Goal: Transaction & Acquisition: Book appointment/travel/reservation

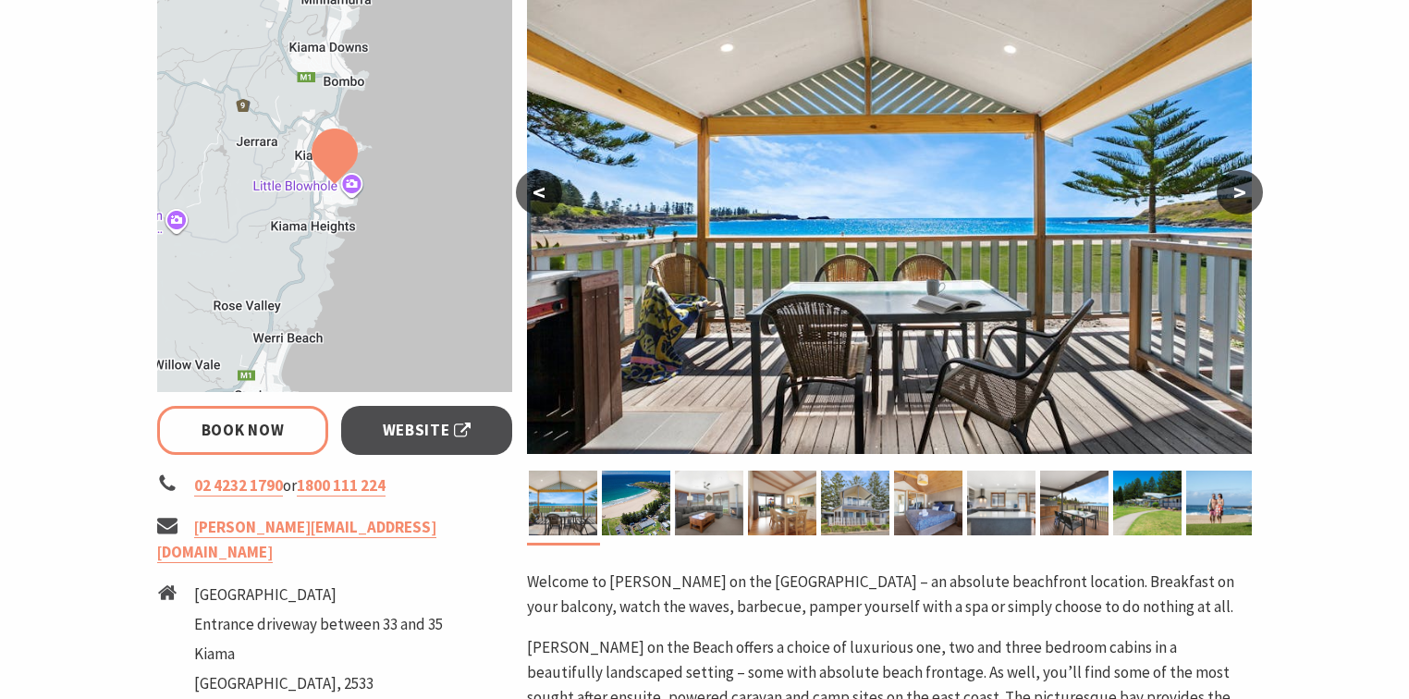
select select "3"
select select "2"
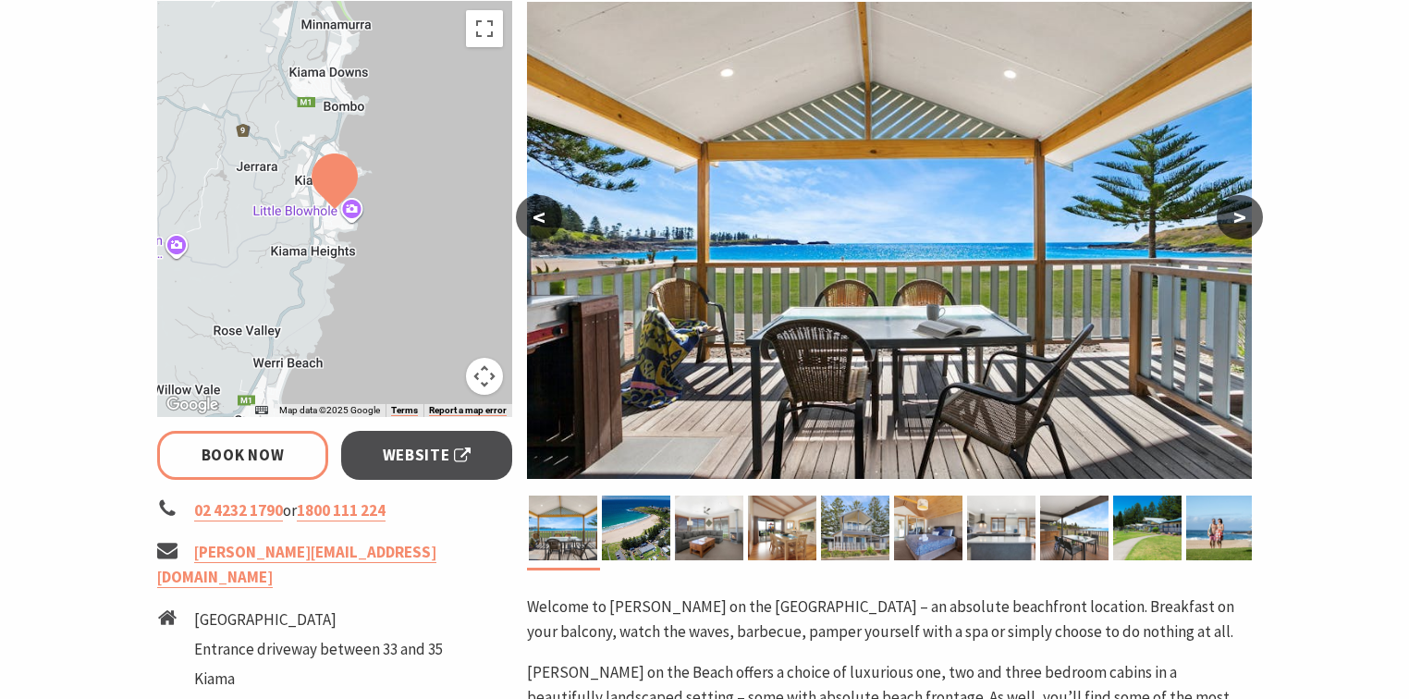
scroll to position [222, 0]
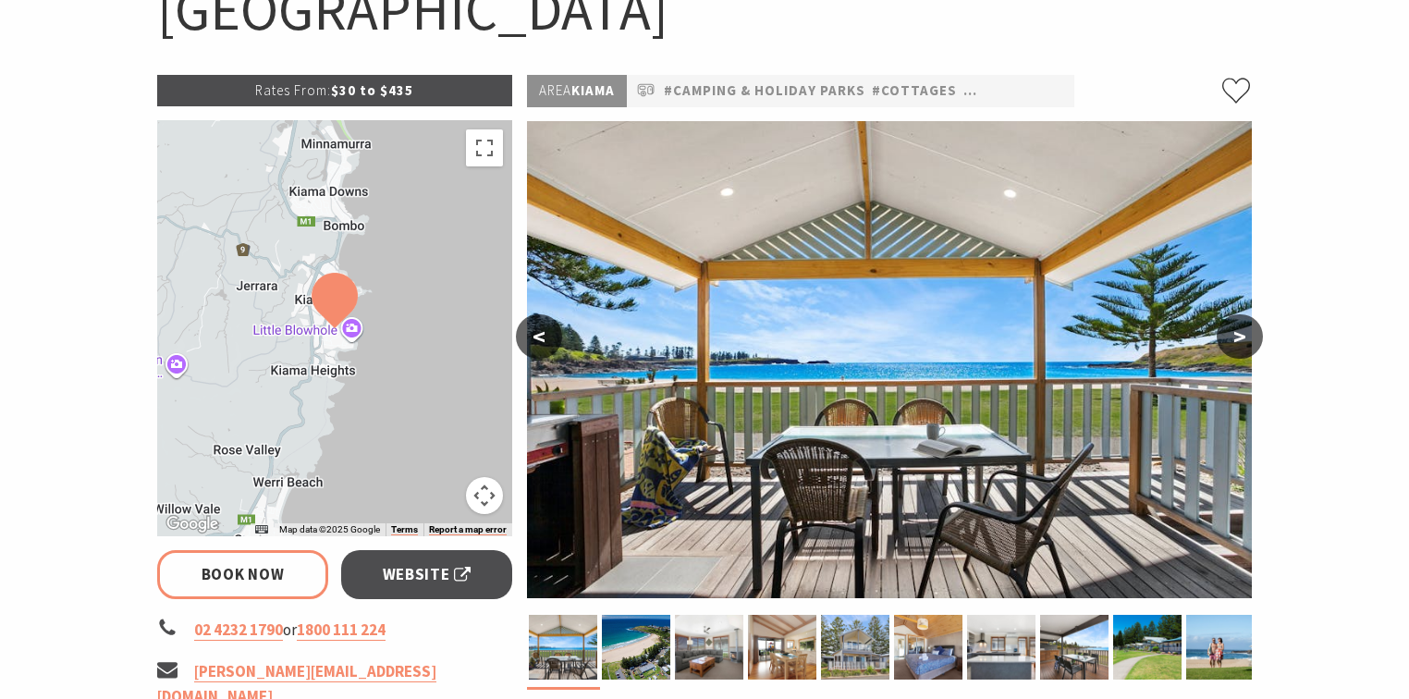
click at [1233, 337] on button ">" at bounding box center [1240, 336] width 46 height 44
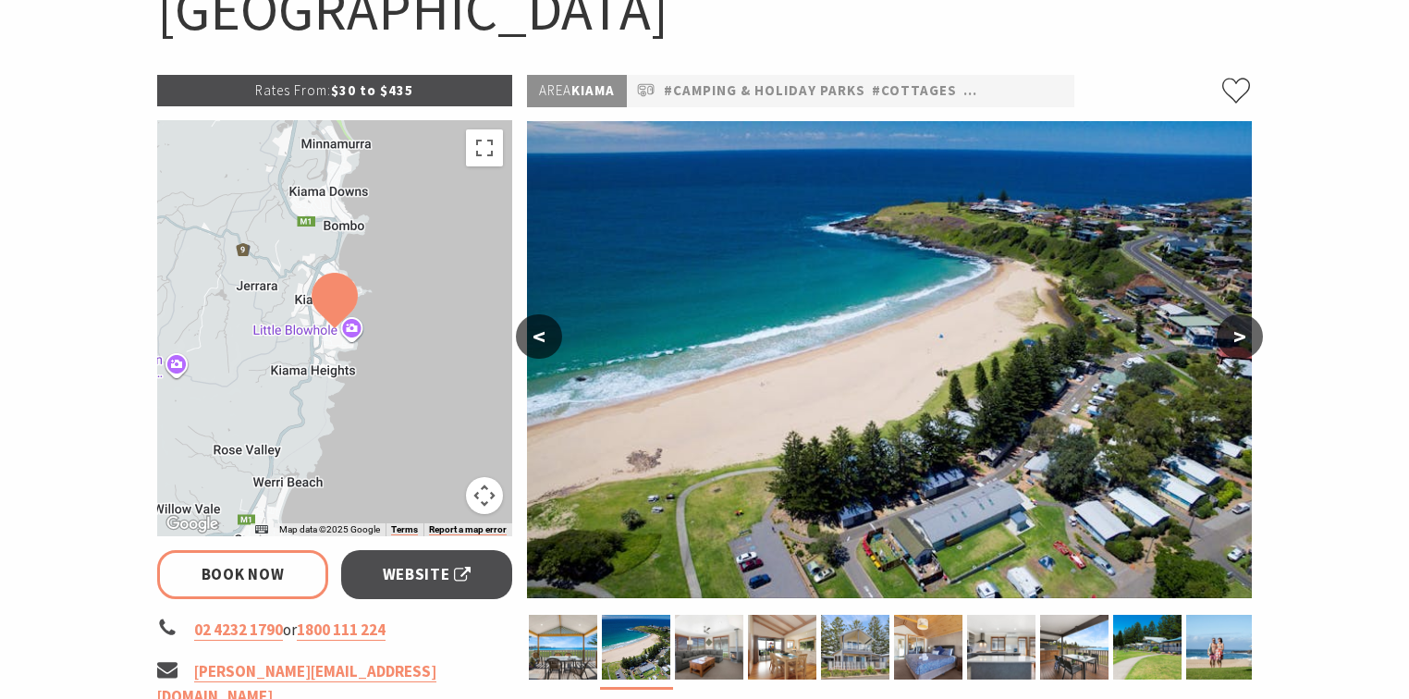
click at [1233, 337] on button ">" at bounding box center [1240, 336] width 46 height 44
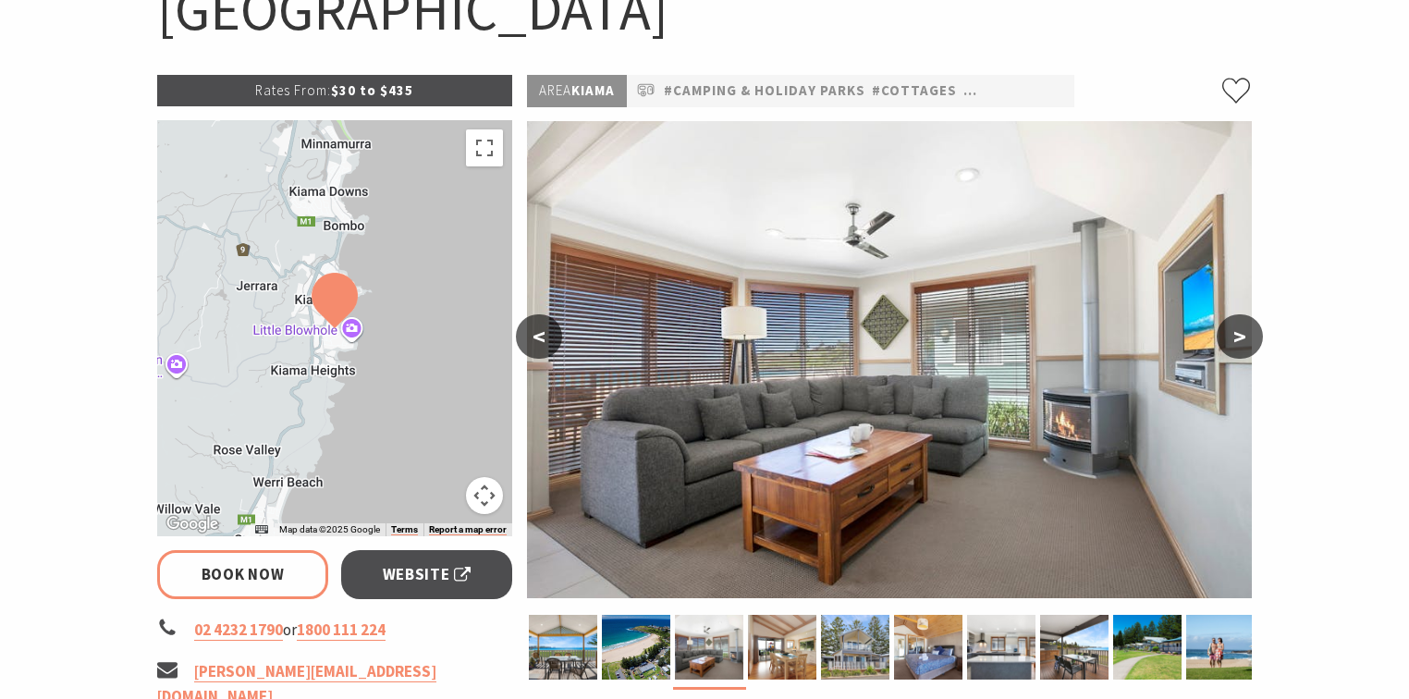
click at [1233, 337] on button ">" at bounding box center [1240, 336] width 46 height 44
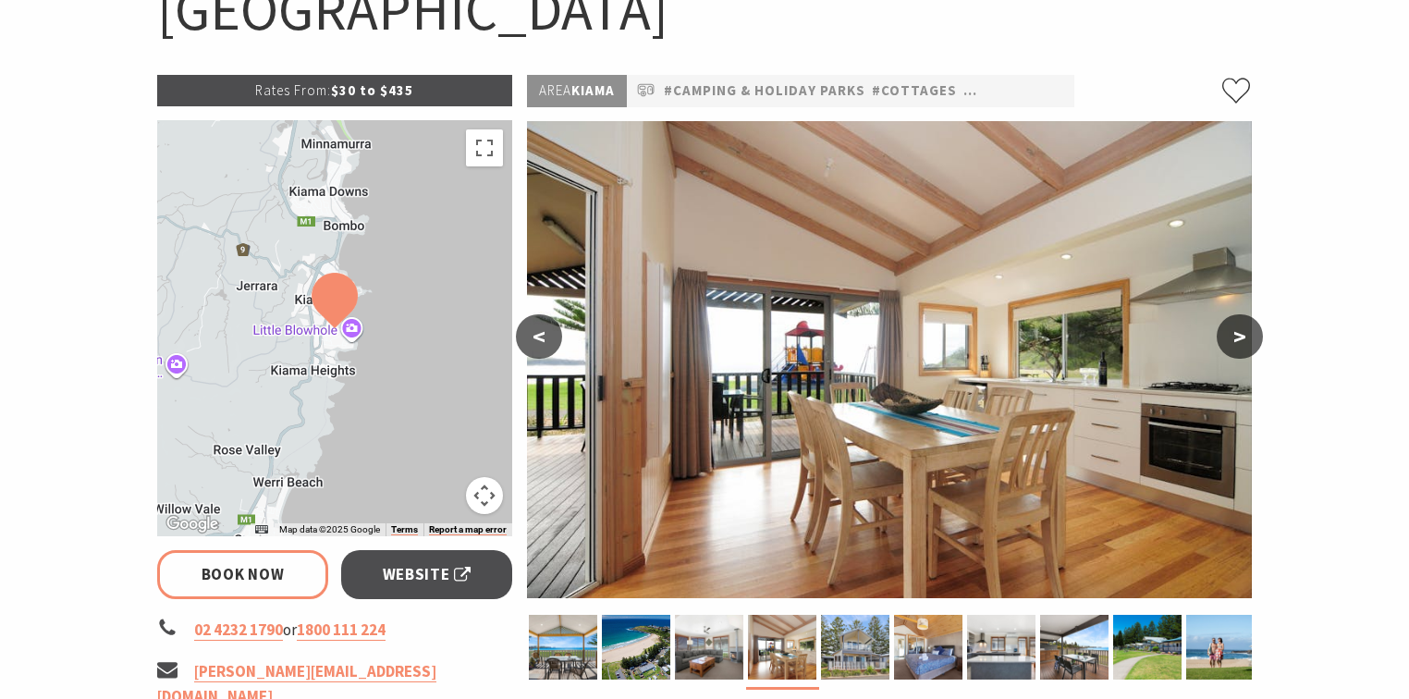
click at [1233, 337] on button ">" at bounding box center [1240, 336] width 46 height 44
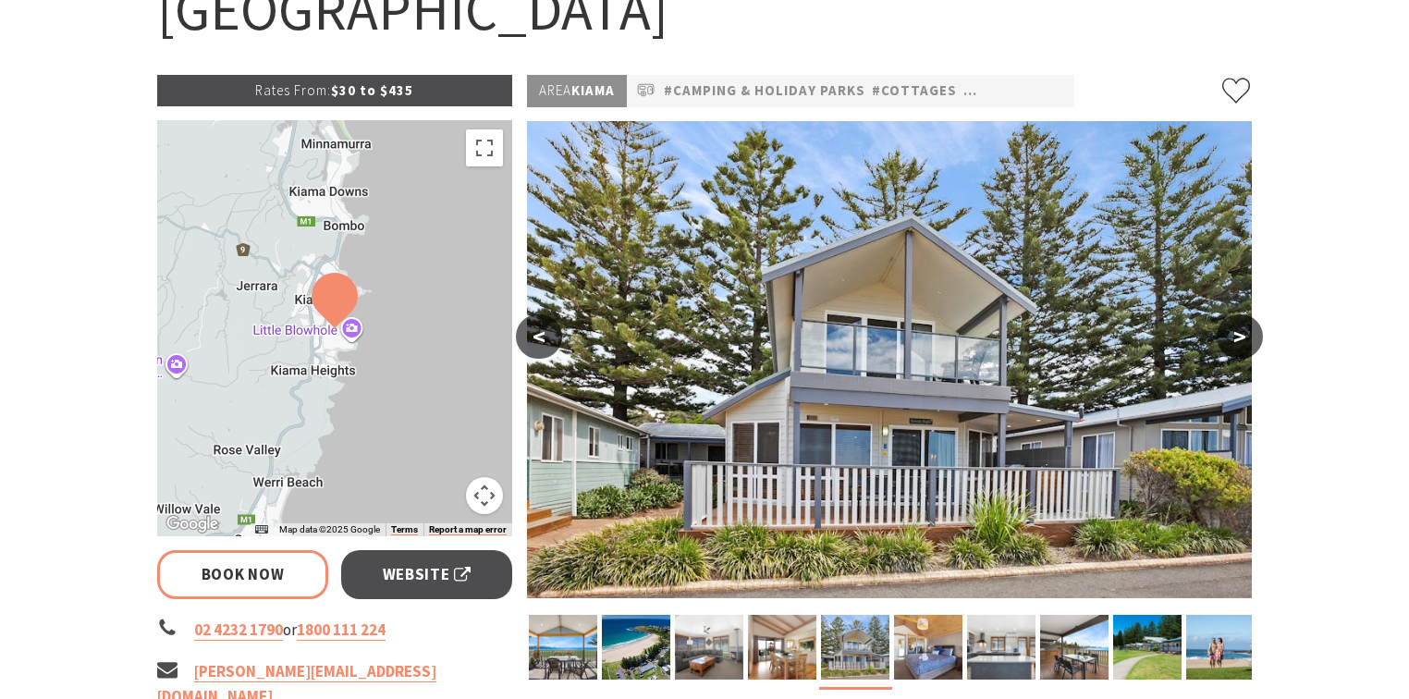
click at [1233, 337] on button ">" at bounding box center [1240, 336] width 46 height 44
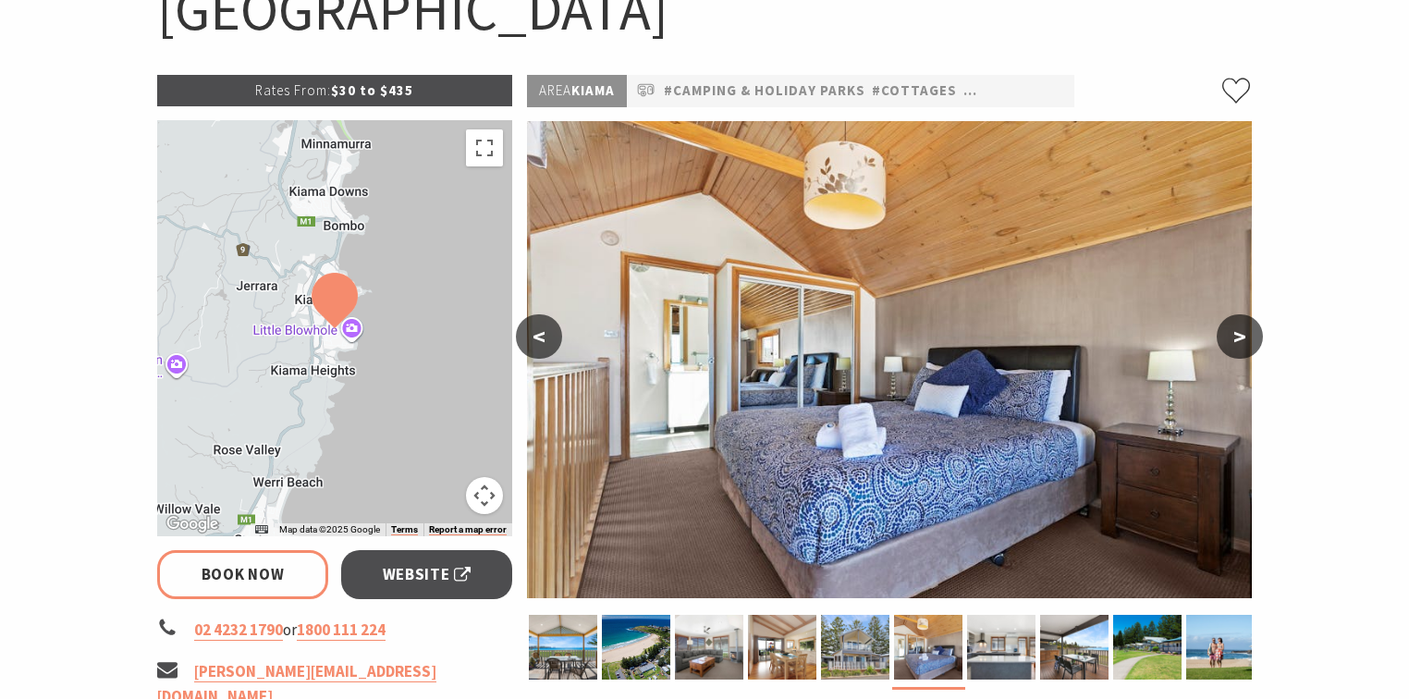
click at [1233, 337] on button ">" at bounding box center [1240, 336] width 46 height 44
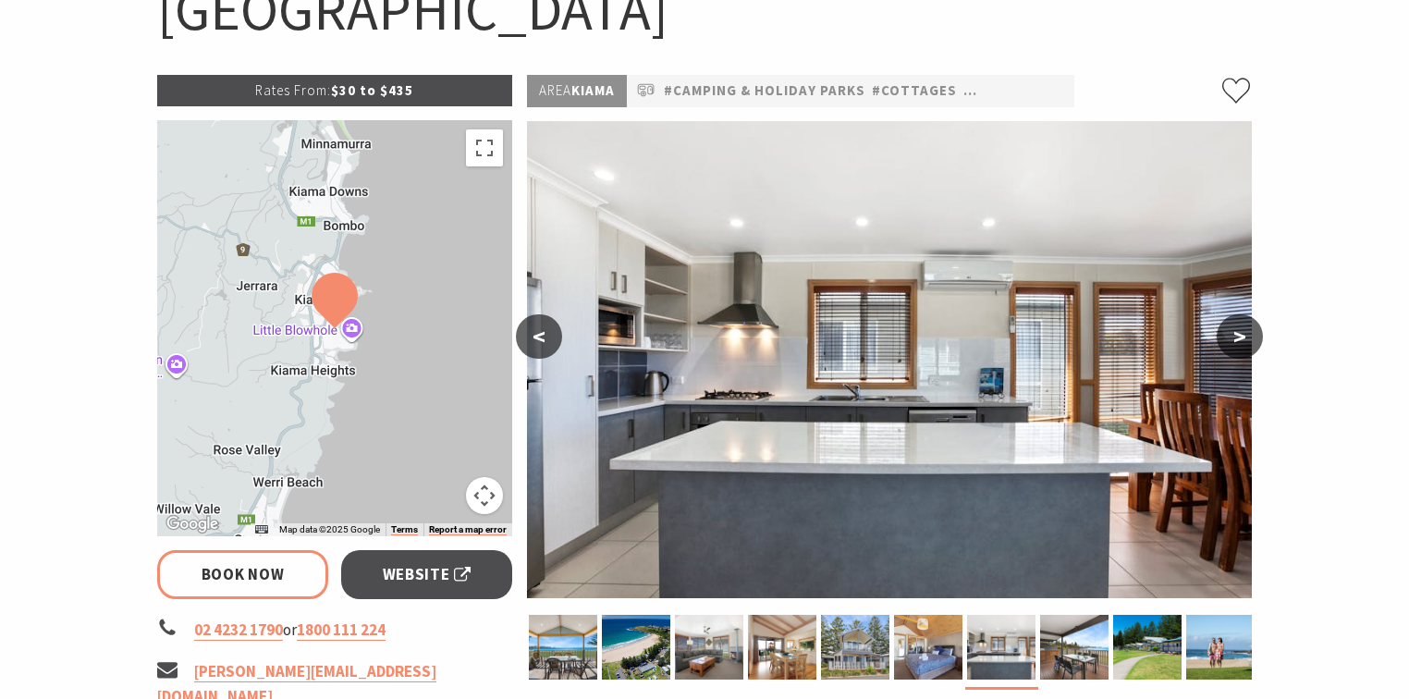
click at [1233, 337] on button ">" at bounding box center [1240, 336] width 46 height 44
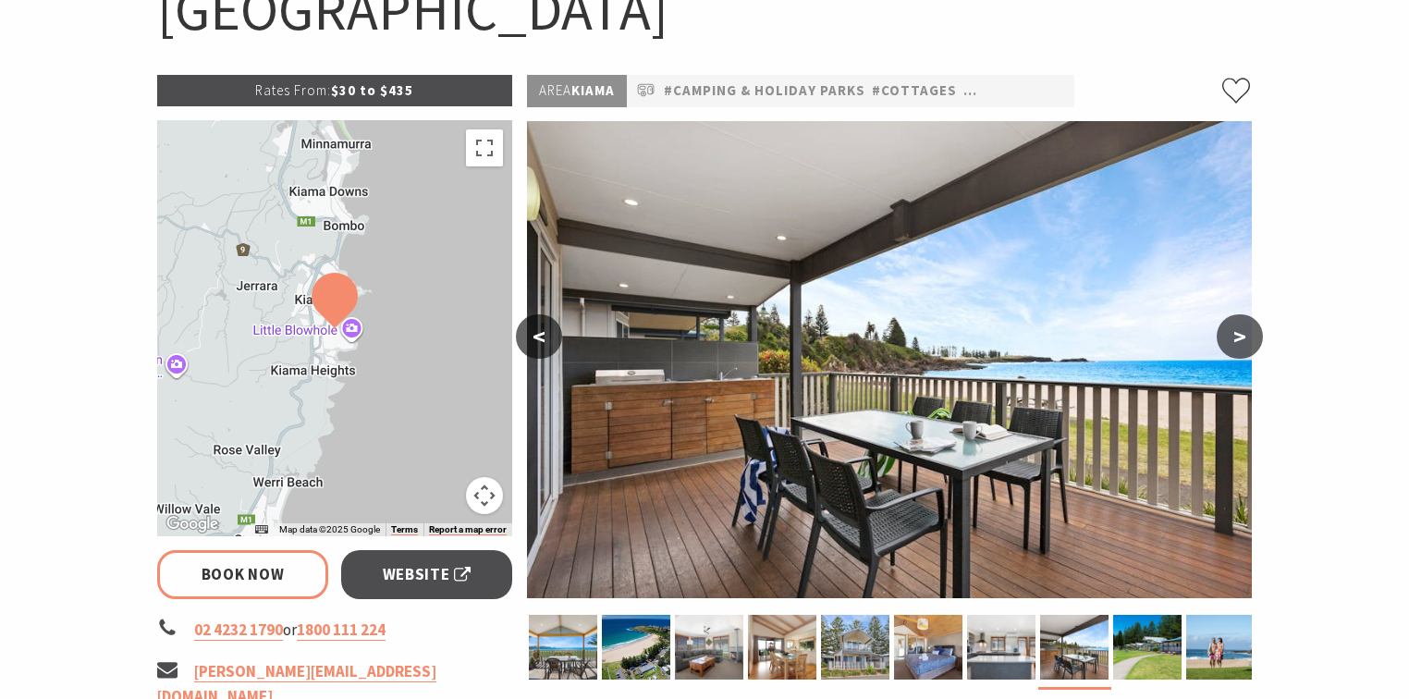
click at [1233, 337] on button ">" at bounding box center [1240, 336] width 46 height 44
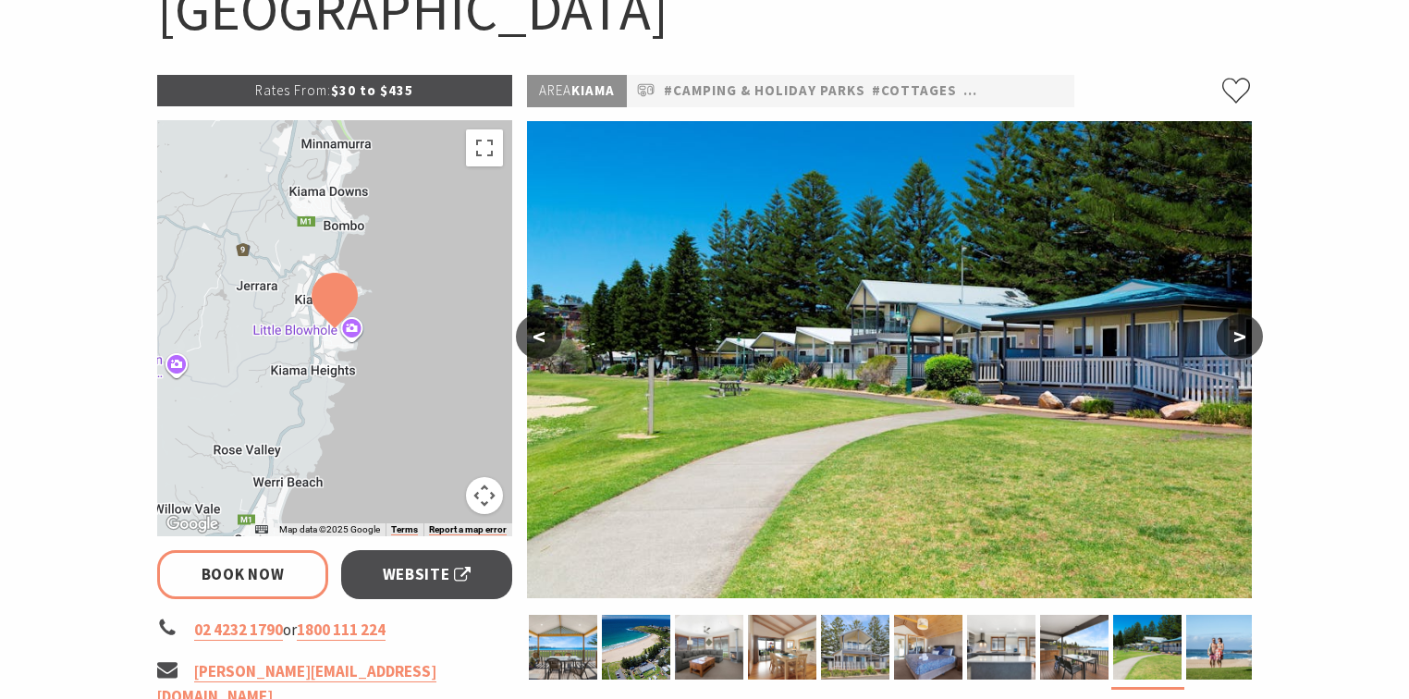
click at [1233, 337] on button ">" at bounding box center [1240, 336] width 46 height 44
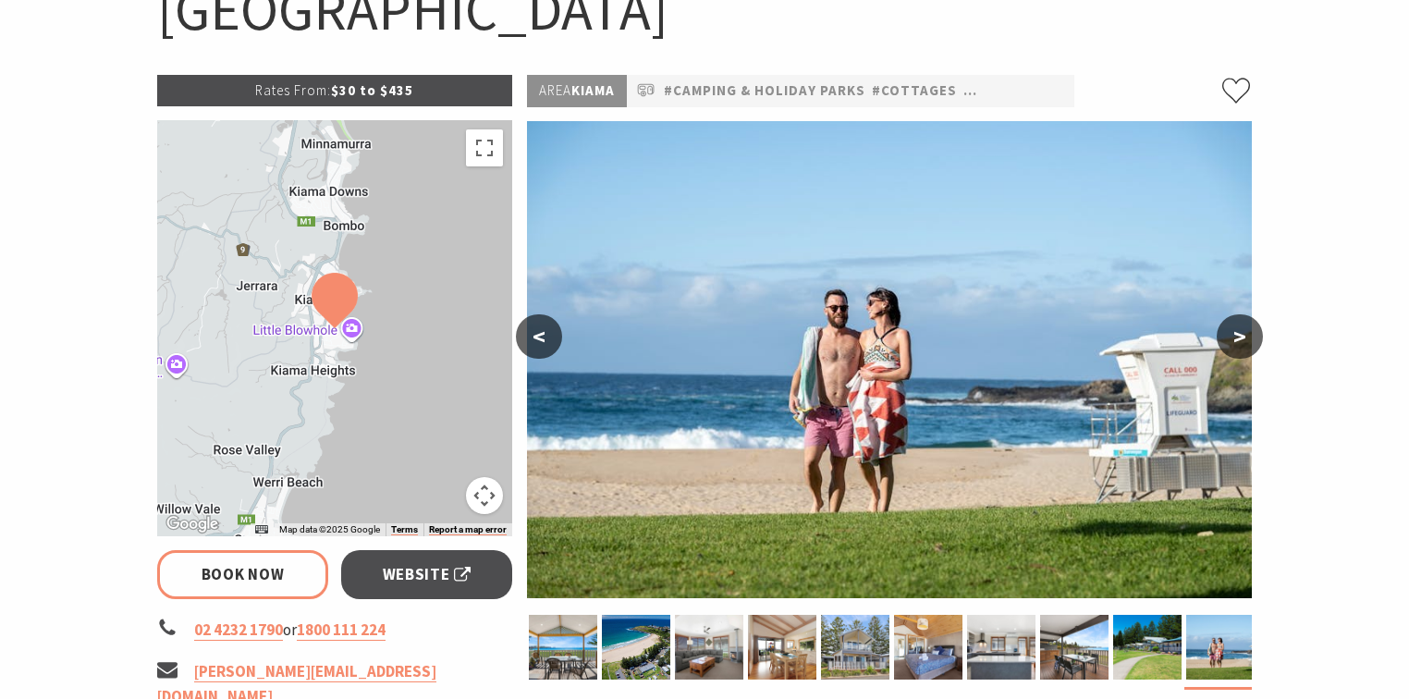
click at [1233, 337] on button ">" at bounding box center [1240, 336] width 46 height 44
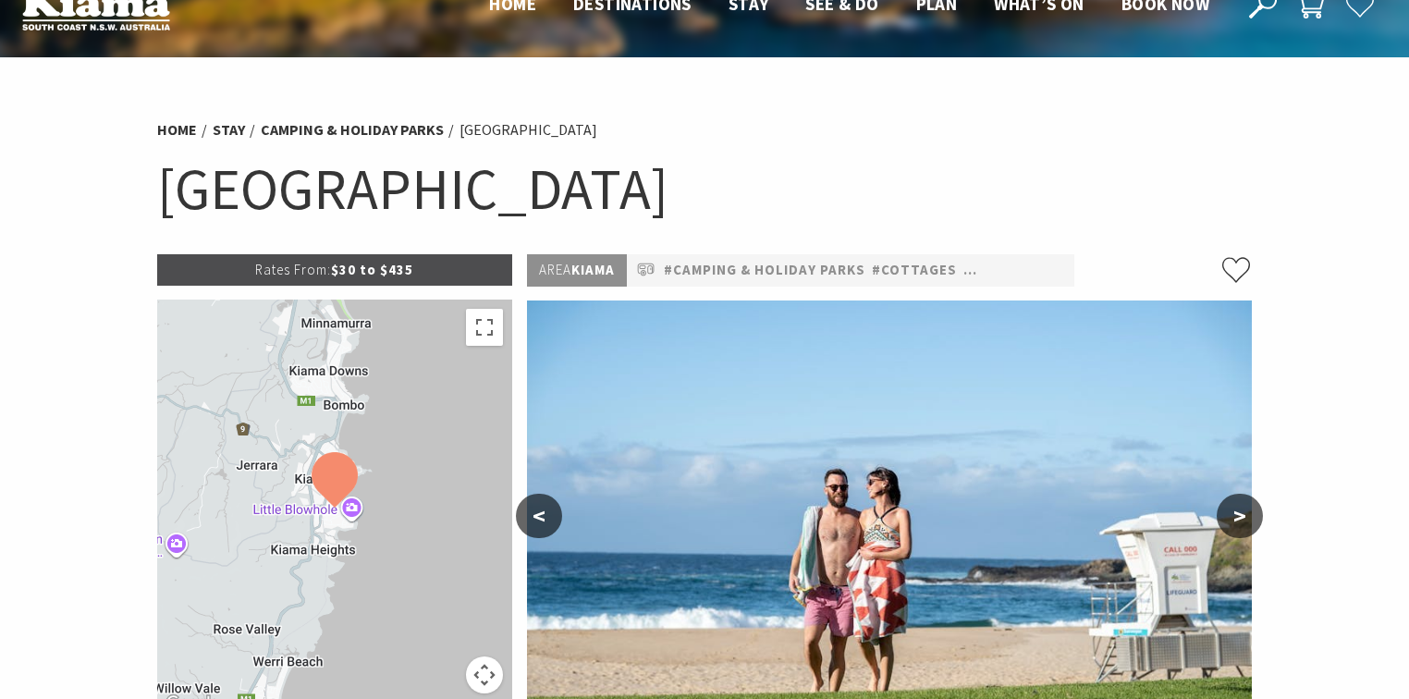
scroll to position [0, 0]
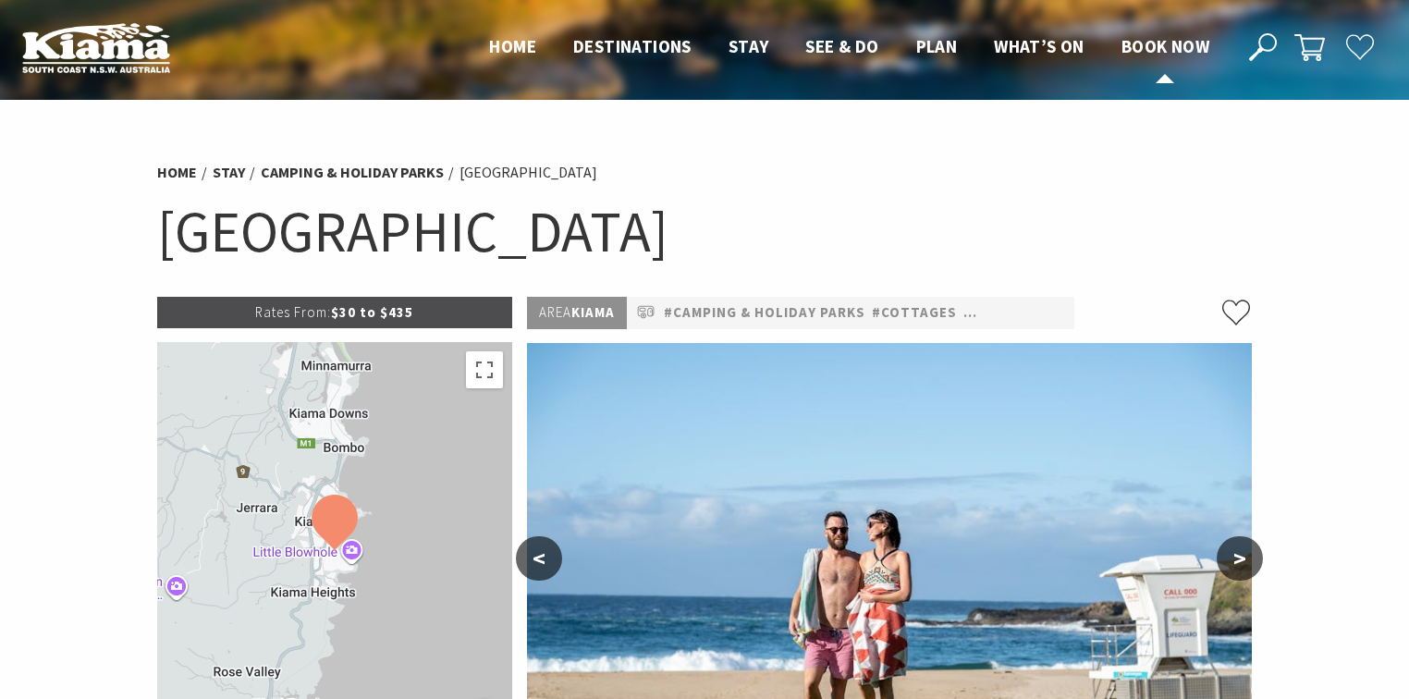
click at [1145, 45] on span "Book now" at bounding box center [1165, 46] width 88 height 22
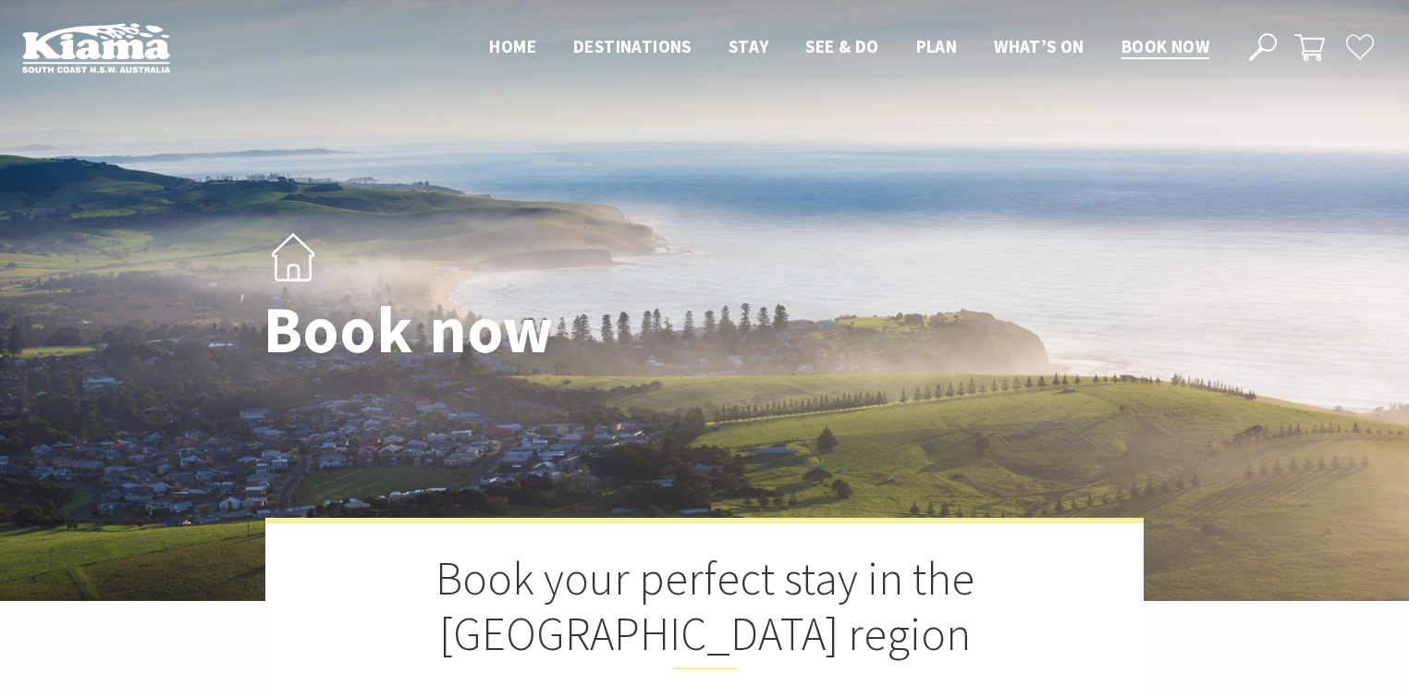
select select "3"
select select "2"
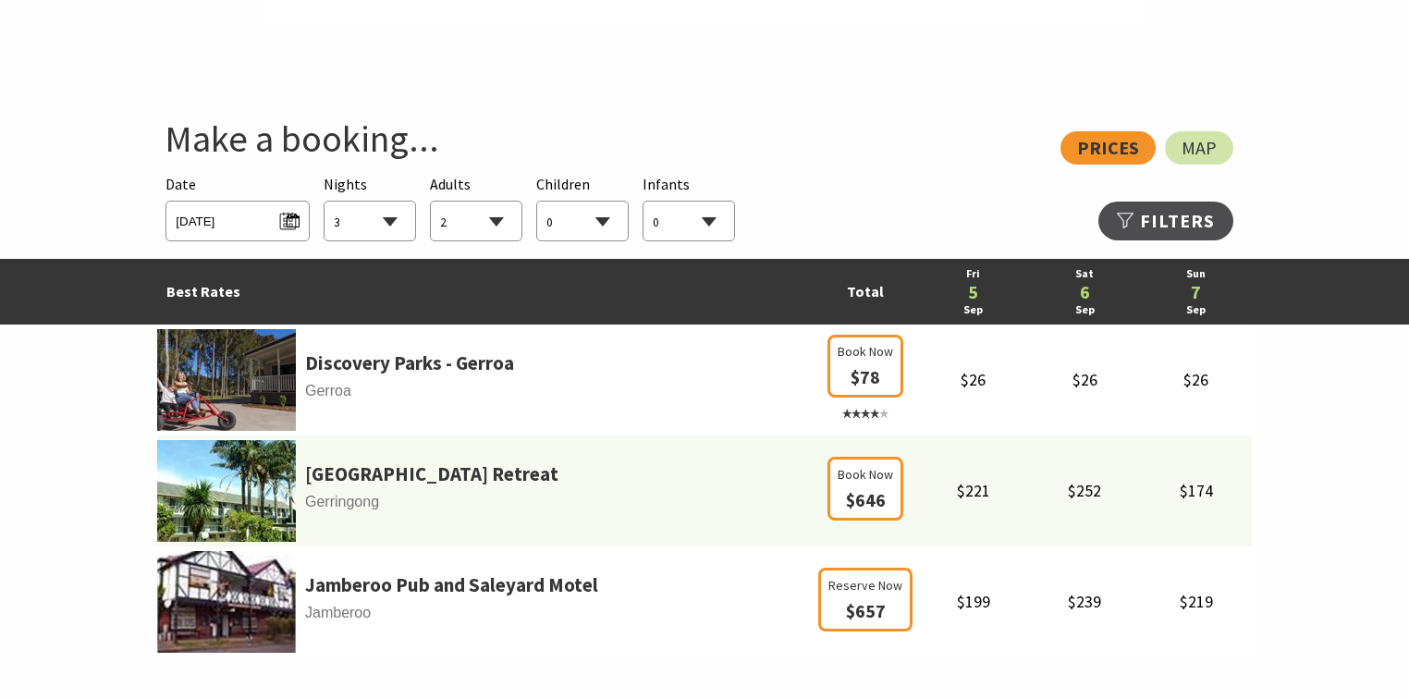
scroll to position [961, 0]
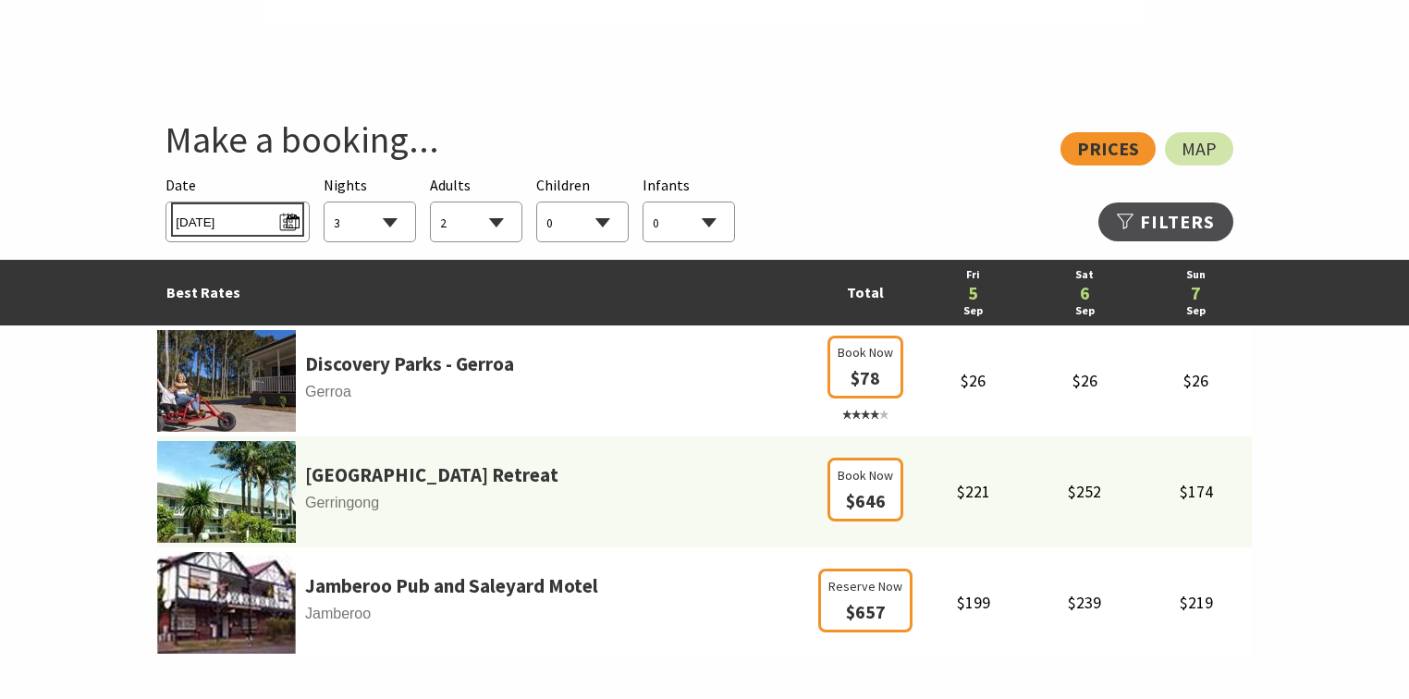
click at [216, 217] on span "Fri 05/09/2025" at bounding box center [237, 219] width 123 height 25
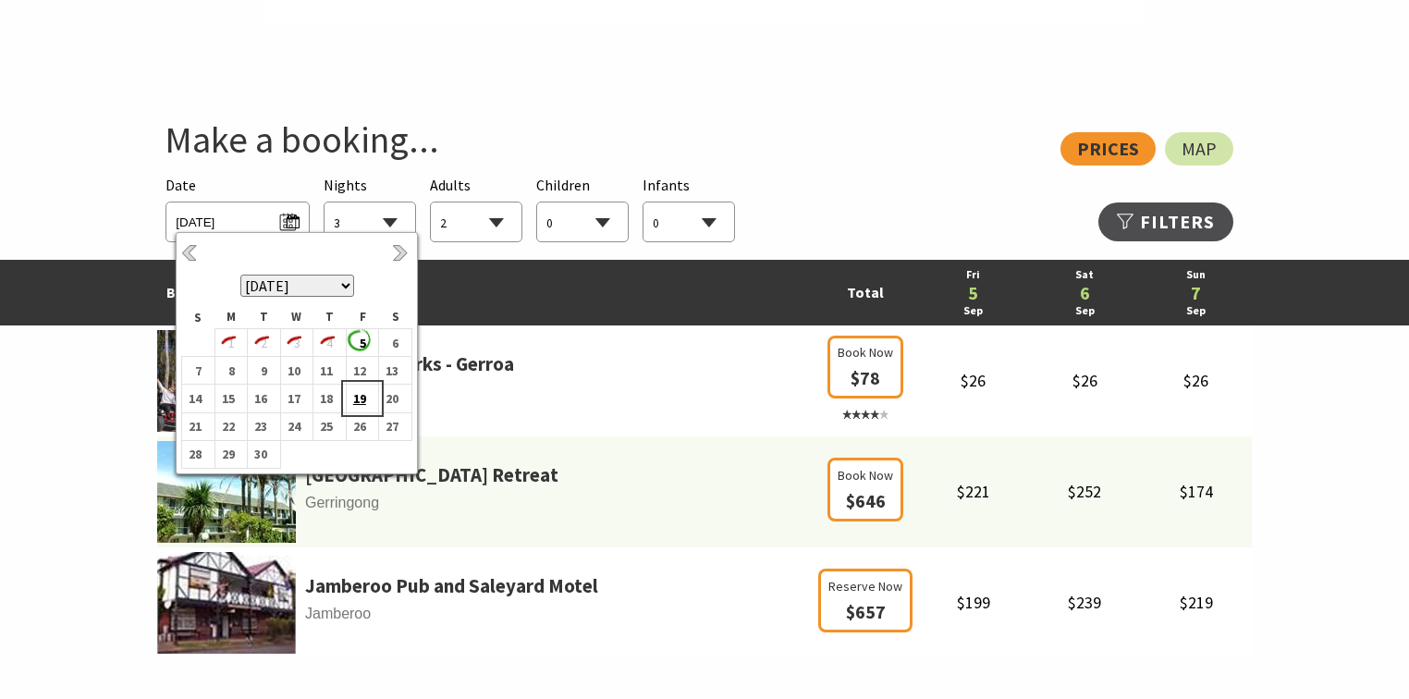
click at [361, 395] on b "19" at bounding box center [359, 398] width 24 height 24
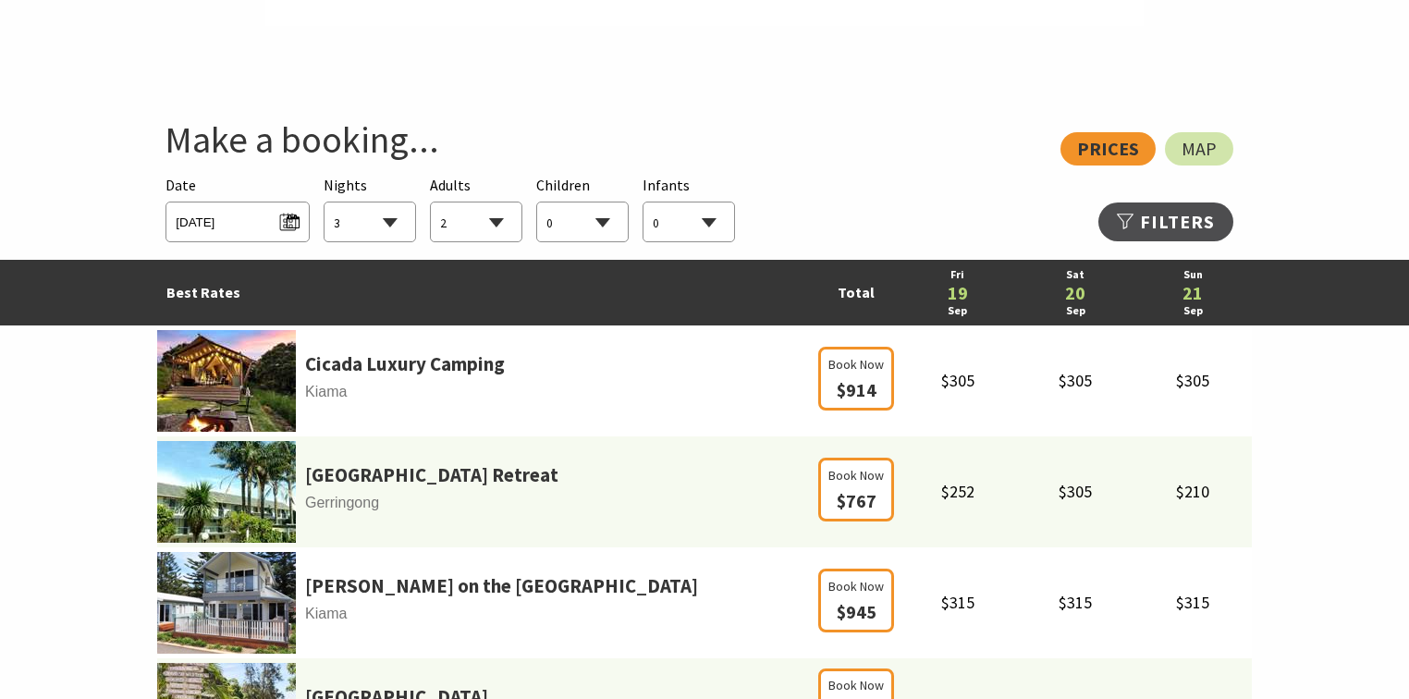
click at [388, 220] on select "1 2 3 4 5 6 7 8 9 10 11 12 13 14 15 16 17 18 19 20 21 22 23 24 25 26 27 28 29 30" at bounding box center [369, 222] width 91 height 41
select select "2"
click at [324, 202] on select "1 2 3 4 5 6 7 8 9 10 11 12 13 14 15 16 17 18 19 20 21 22 23 24 25 26 27 28 29 30" at bounding box center [369, 222] width 91 height 41
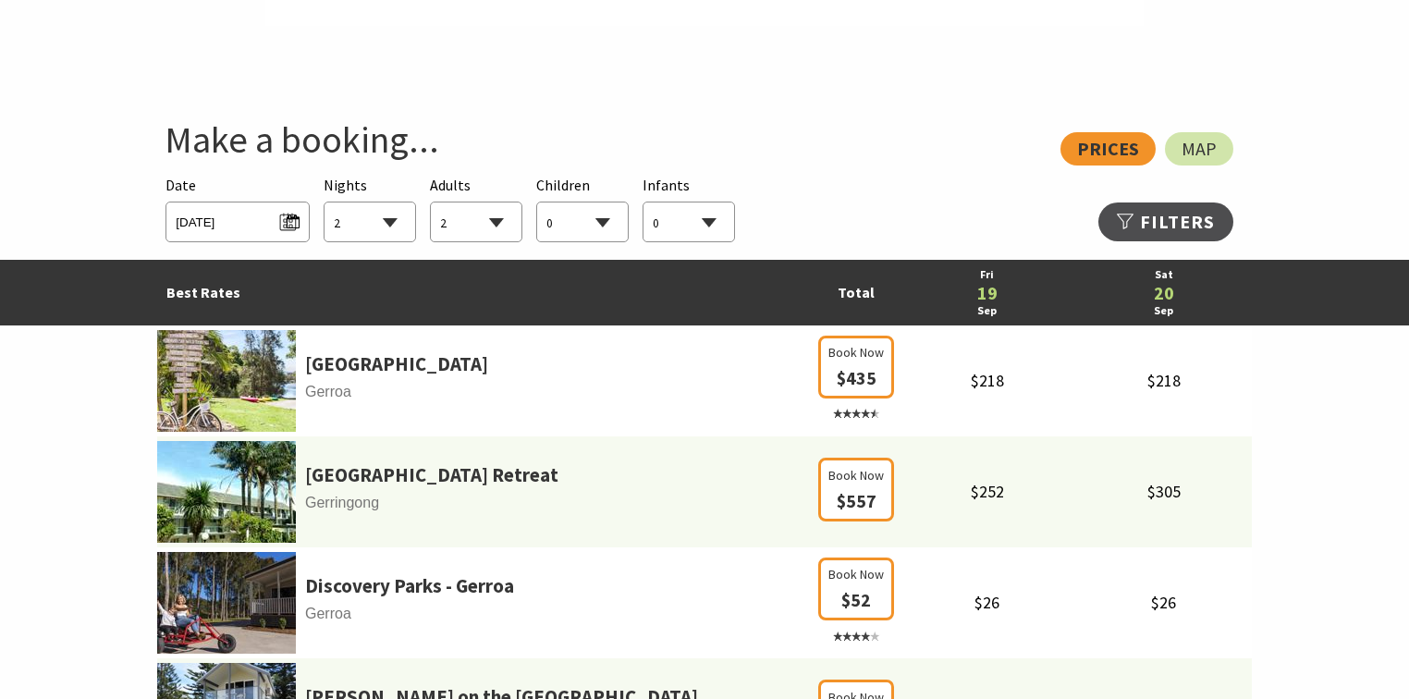
click at [499, 218] on select "0 1 2 3 4 5 6 7 8 9 10 11 12 13 14 15 16 17 18 19 20 21 22 23 24 25 26 27 28 29…" at bounding box center [476, 222] width 91 height 41
select select "3"
click at [431, 202] on select "0 1 2 3 4 5 6 7 8 9 10 11 12 13 14 15 16 17 18 19 20 21 22 23 24 25 26 27 28 29…" at bounding box center [476, 222] width 91 height 41
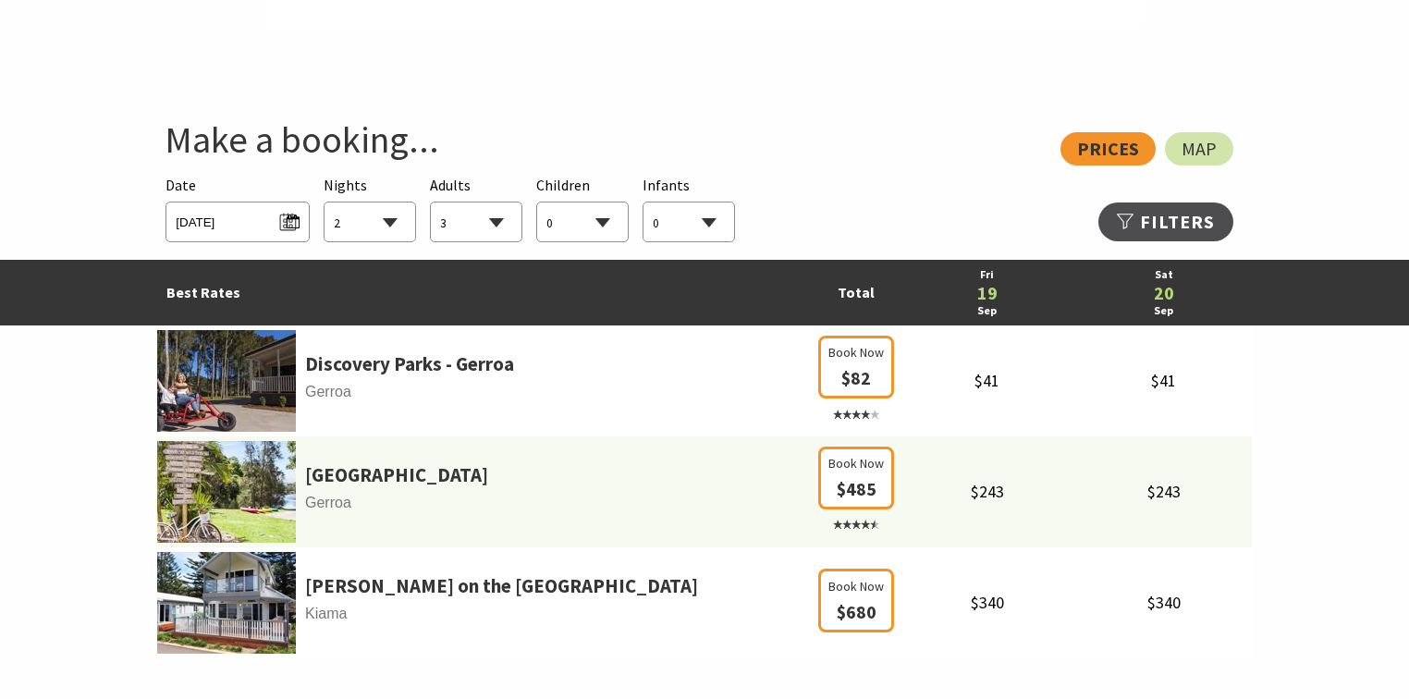
click at [704, 218] on select "0 1 2 3 4 5 6 7 8 9 10 11 12 13 14 15 16 17 18 19 20 21 22 23 24 25 26 27 28 29…" at bounding box center [688, 222] width 91 height 41
select select "1"
click at [643, 202] on select "0 1 2 3 4 5 6 7 8 9 10 11 12 13 14 15 16 17 18 19 20 21 22 23 24 25 26 27 28 29…" at bounding box center [688, 222] width 91 height 41
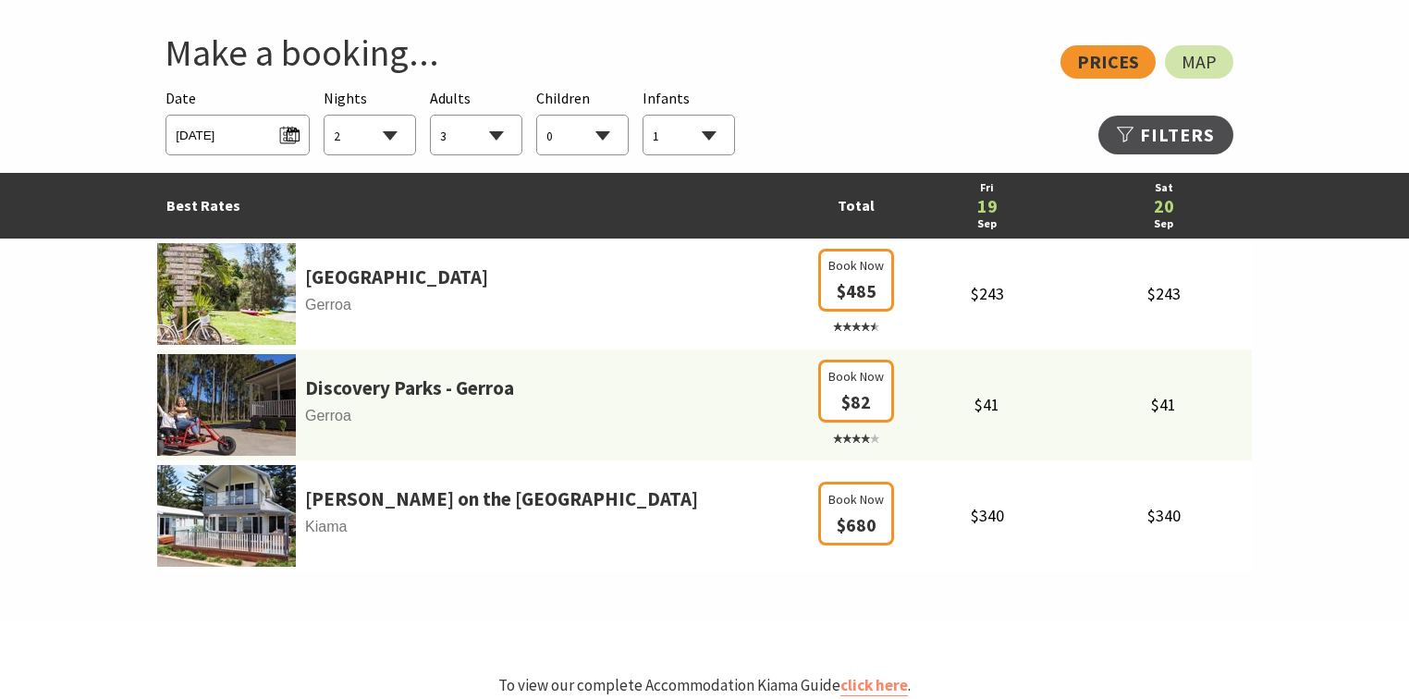
scroll to position [1109, 0]
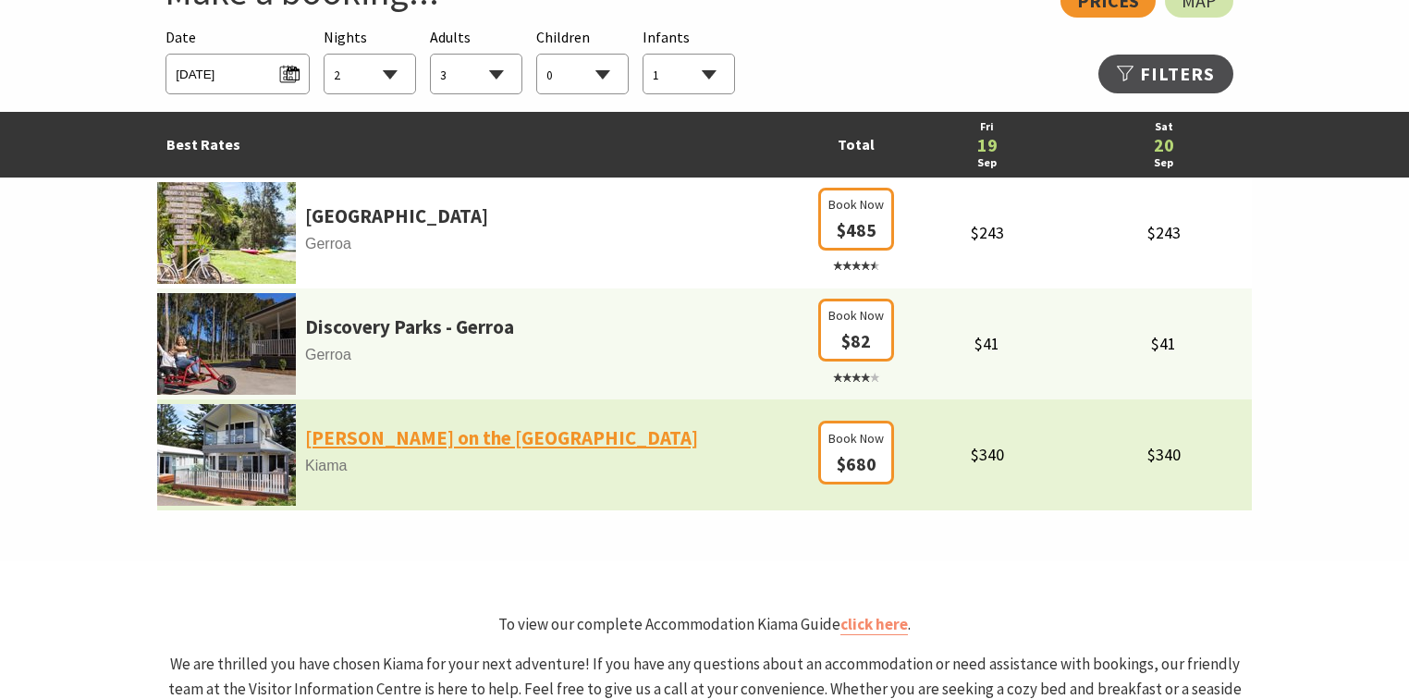
click at [411, 430] on link "Kendalls on the Beach Holiday Park" at bounding box center [501, 437] width 393 height 31
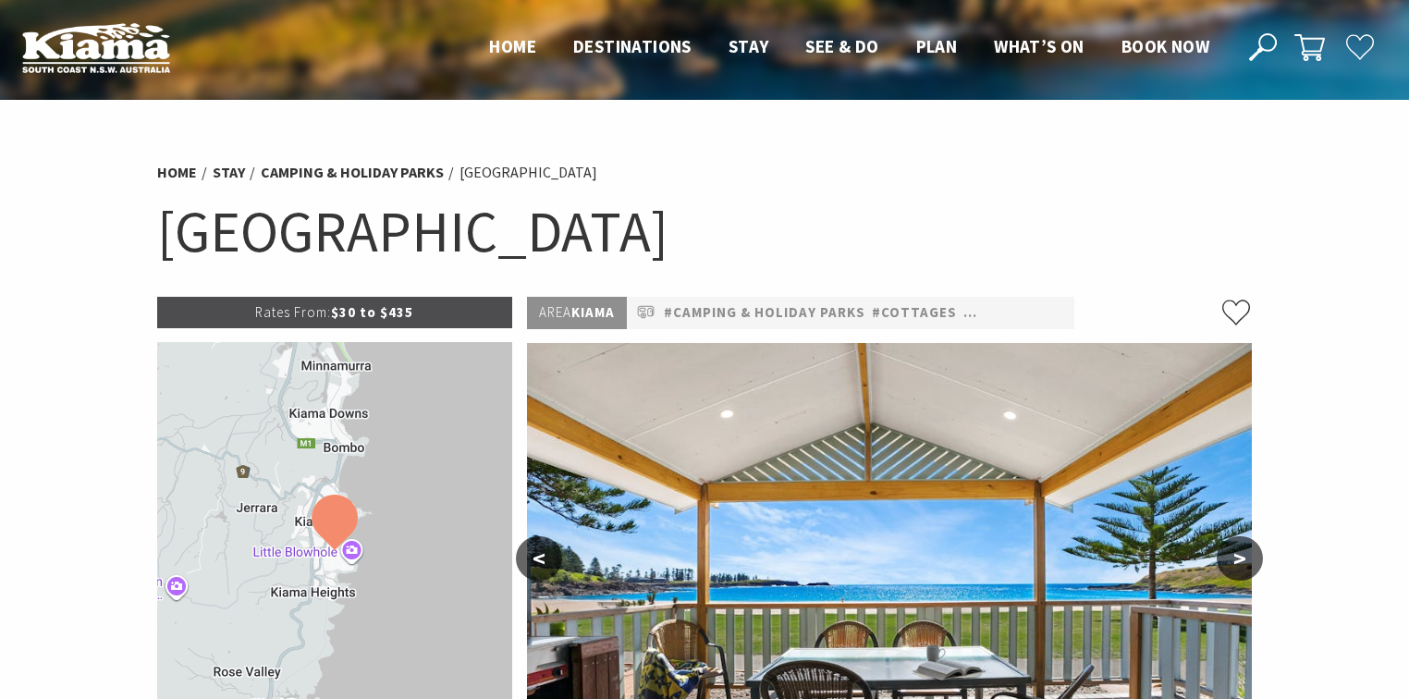
select select "2"
select select "3"
select select "1"
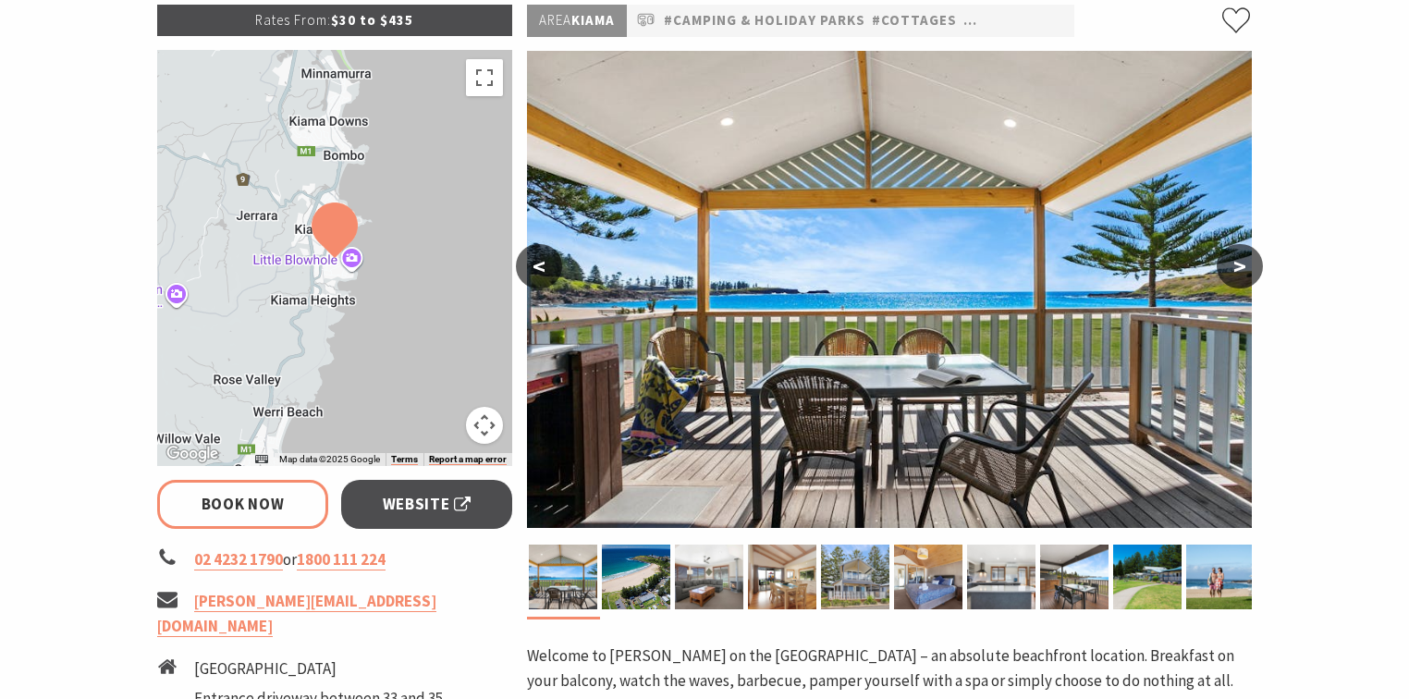
scroll to position [222, 0]
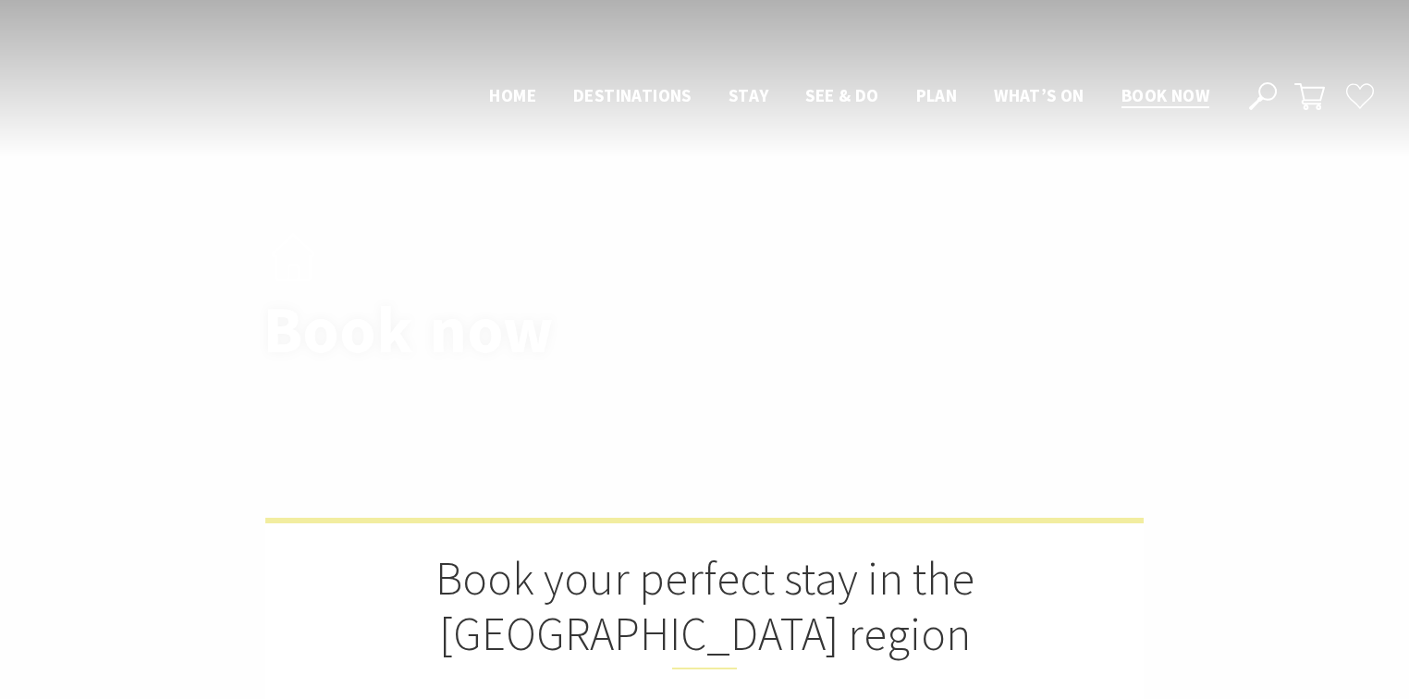
select select "2"
select select "3"
select select "1"
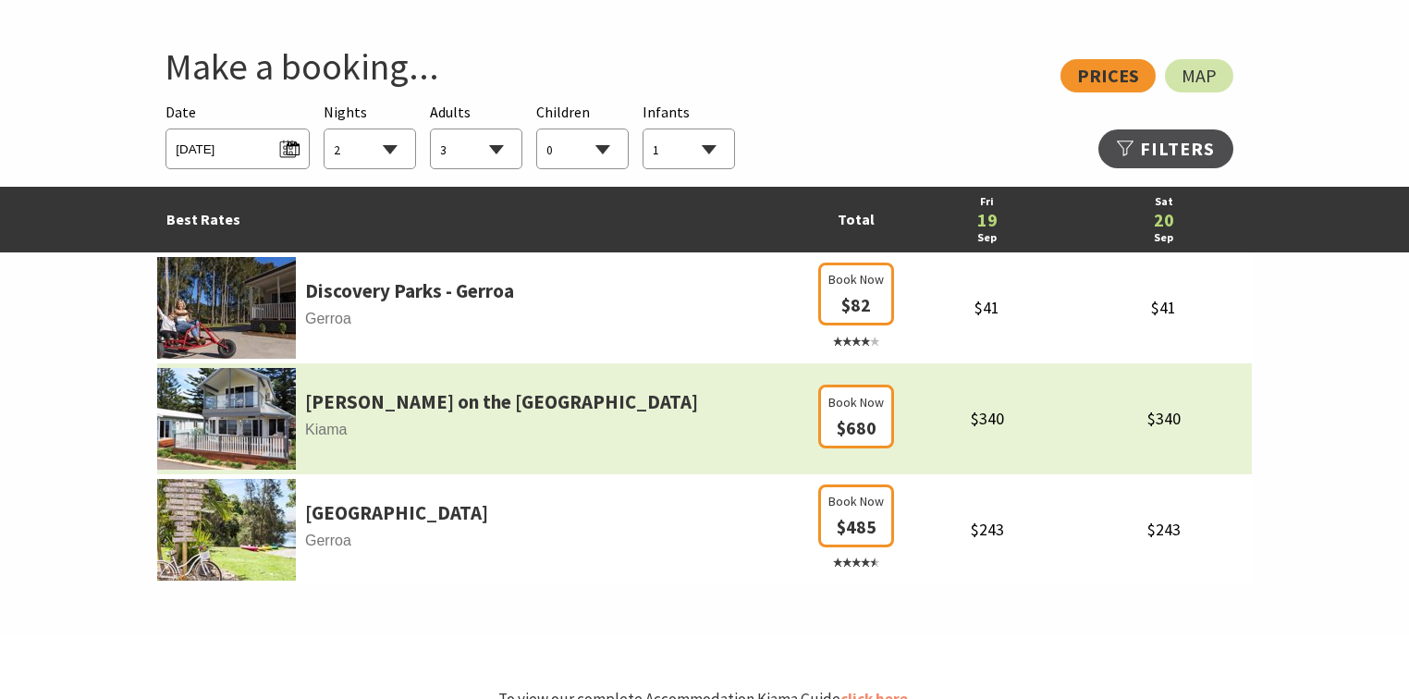
scroll to position [1035, 0]
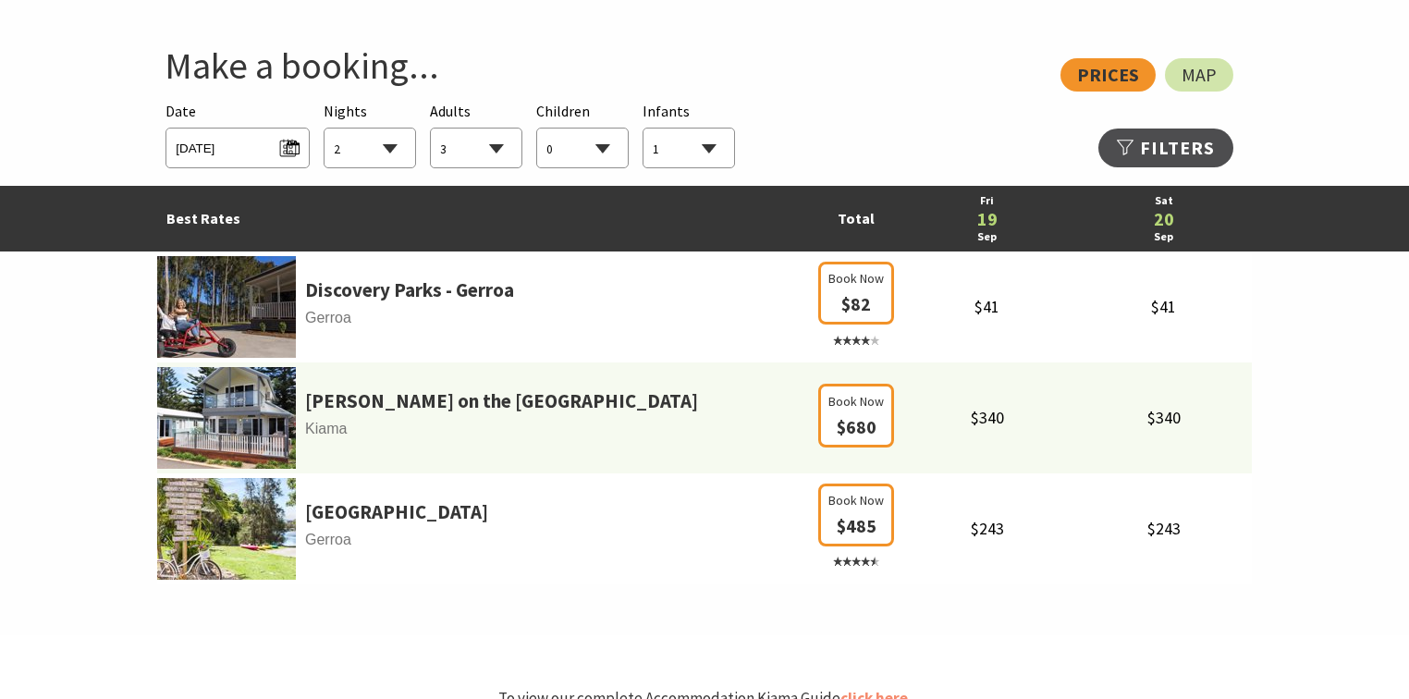
select select "2"
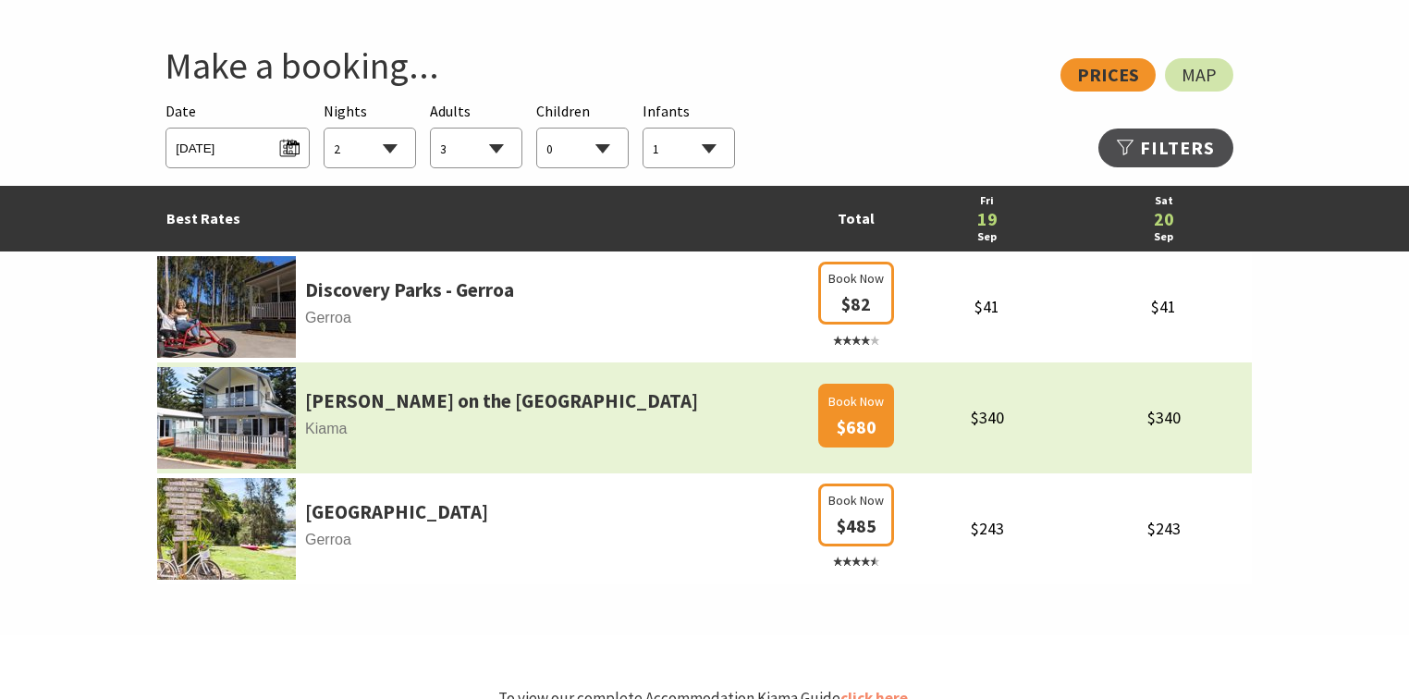
click at [843, 409] on span "Book Now" at bounding box center [855, 401] width 55 height 20
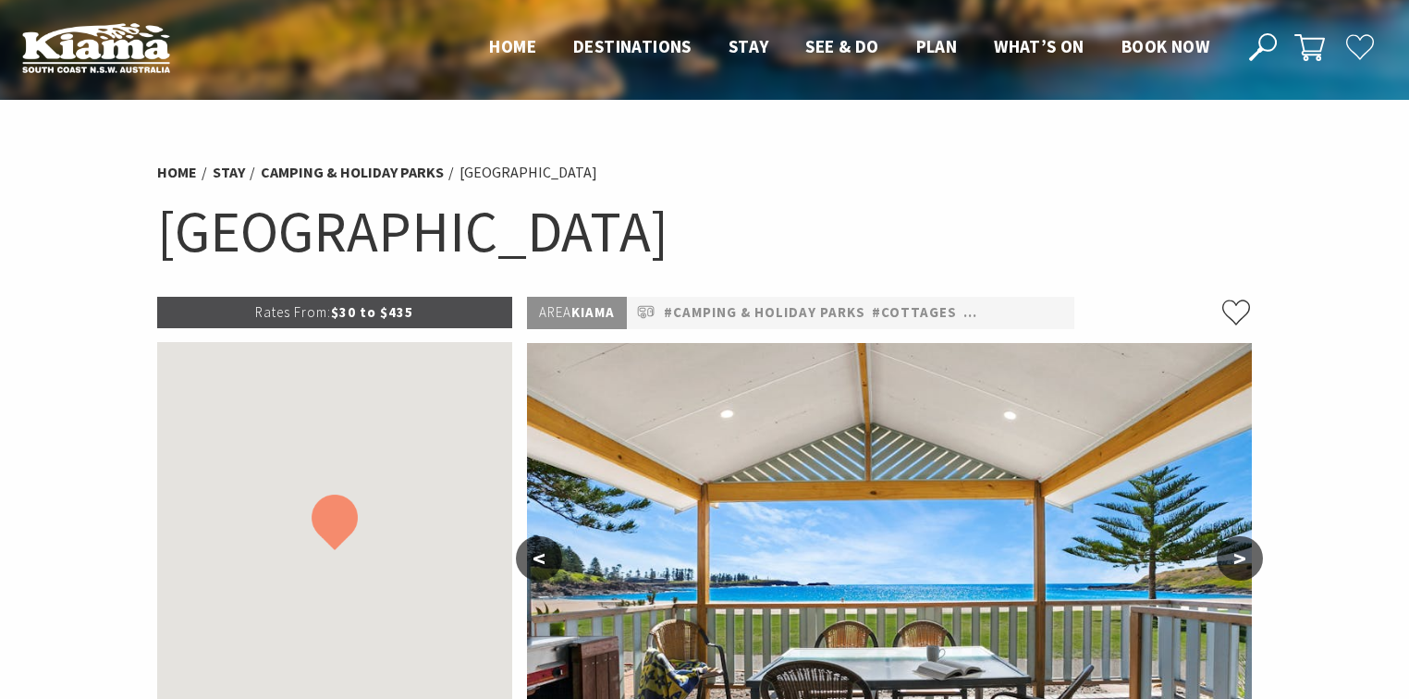
select select "2"
select select "3"
select select "1"
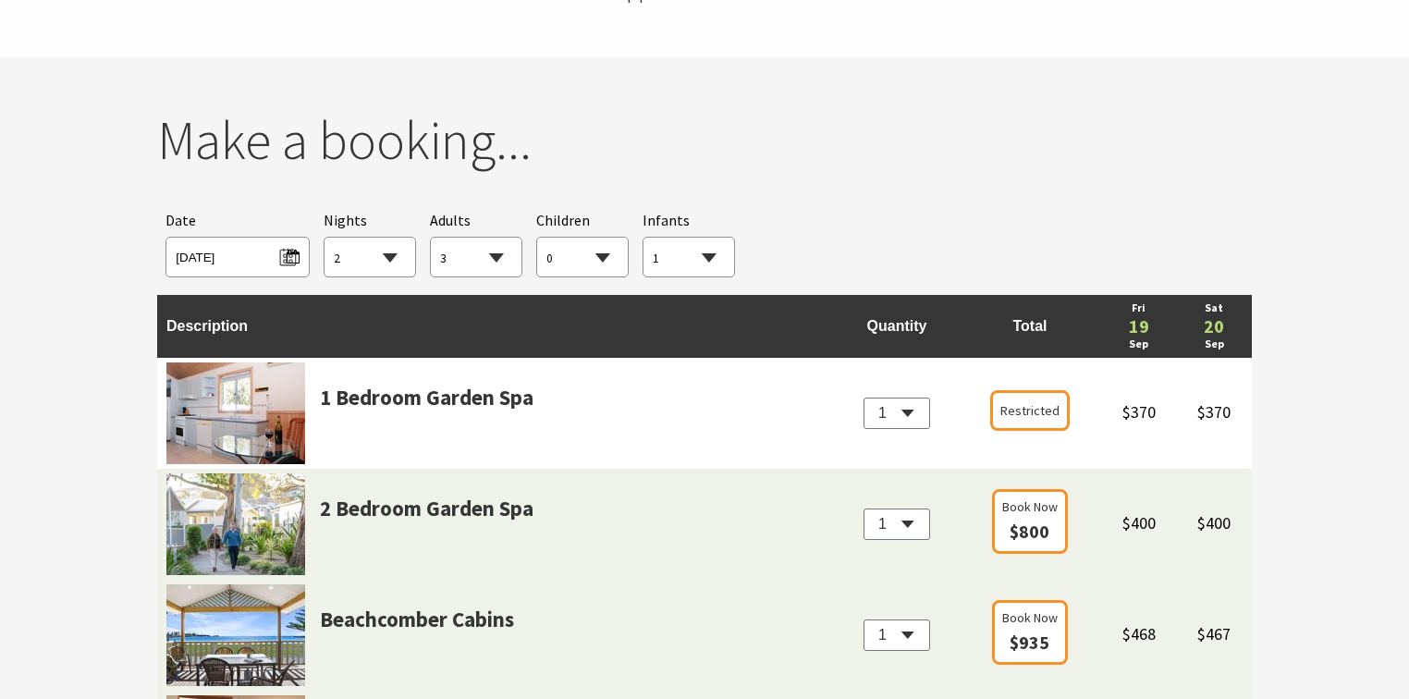
scroll to position [1627, 0]
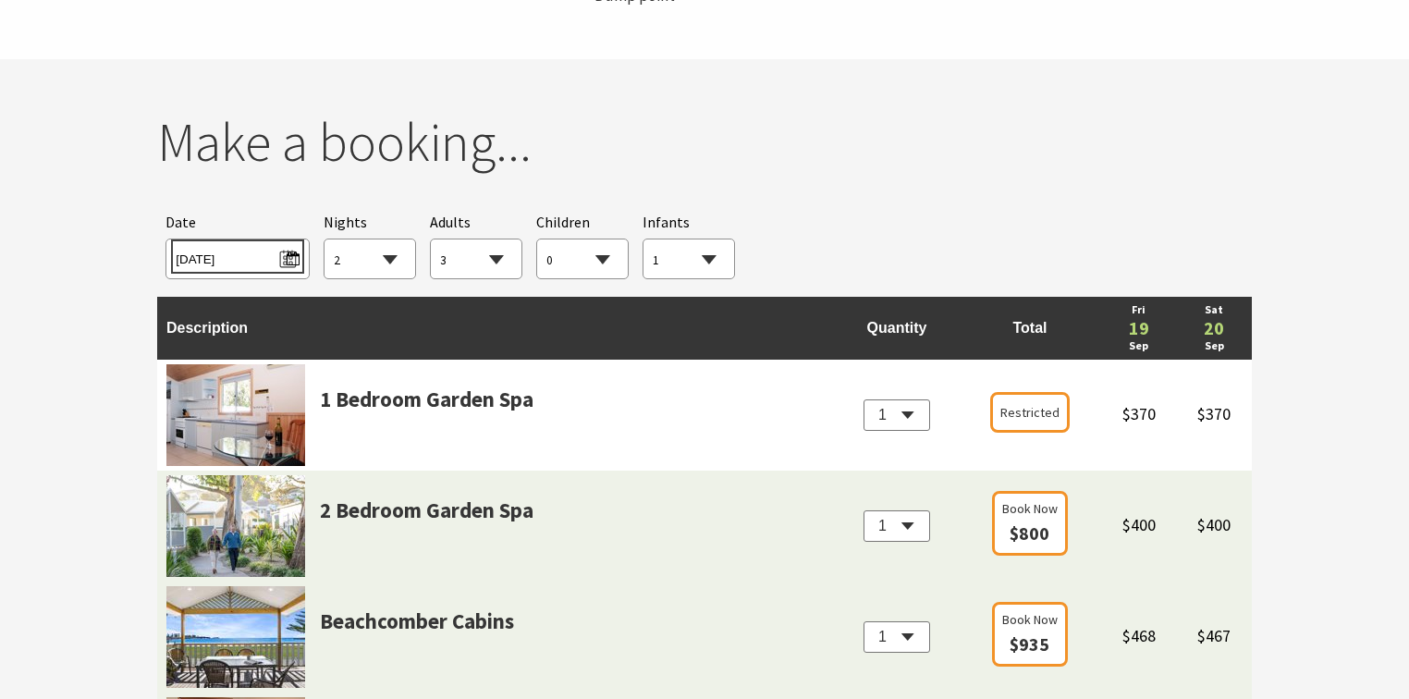
click at [266, 255] on span "[DATE]" at bounding box center [237, 256] width 123 height 25
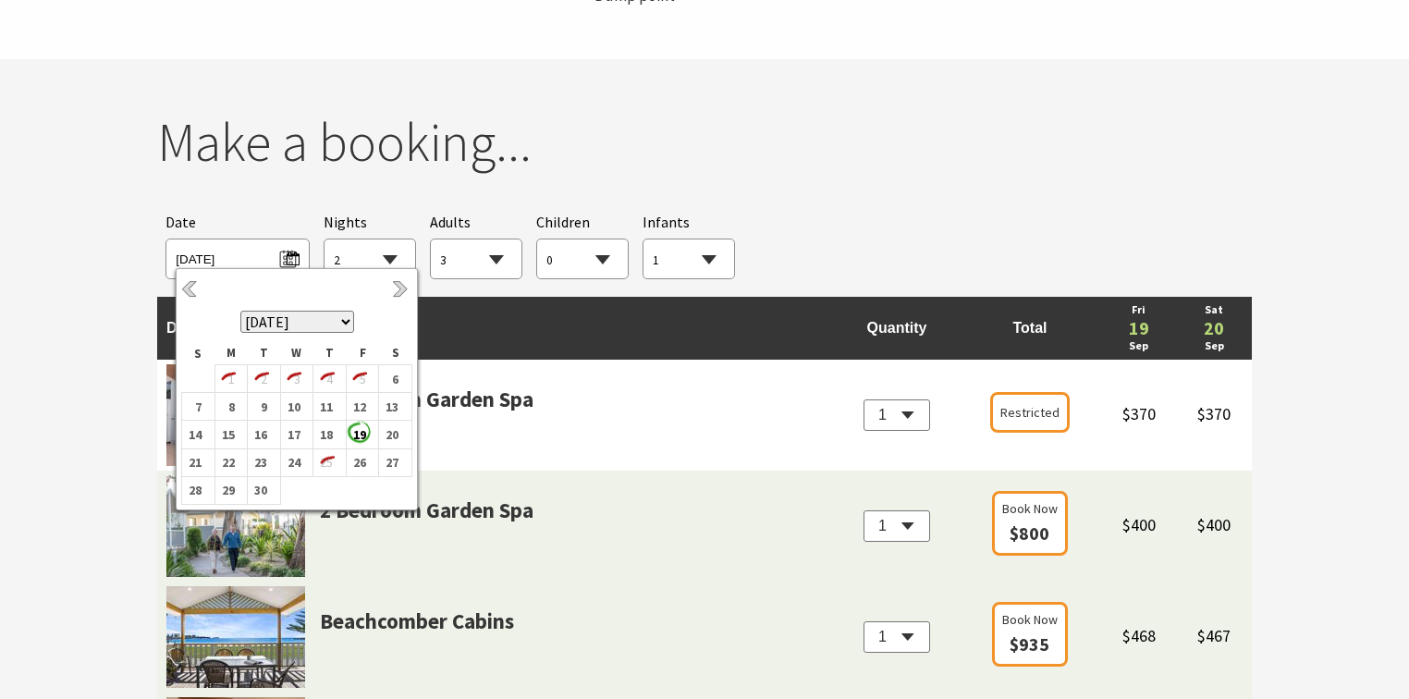
click at [622, 329] on td "Description" at bounding box center [496, 328] width 678 height 63
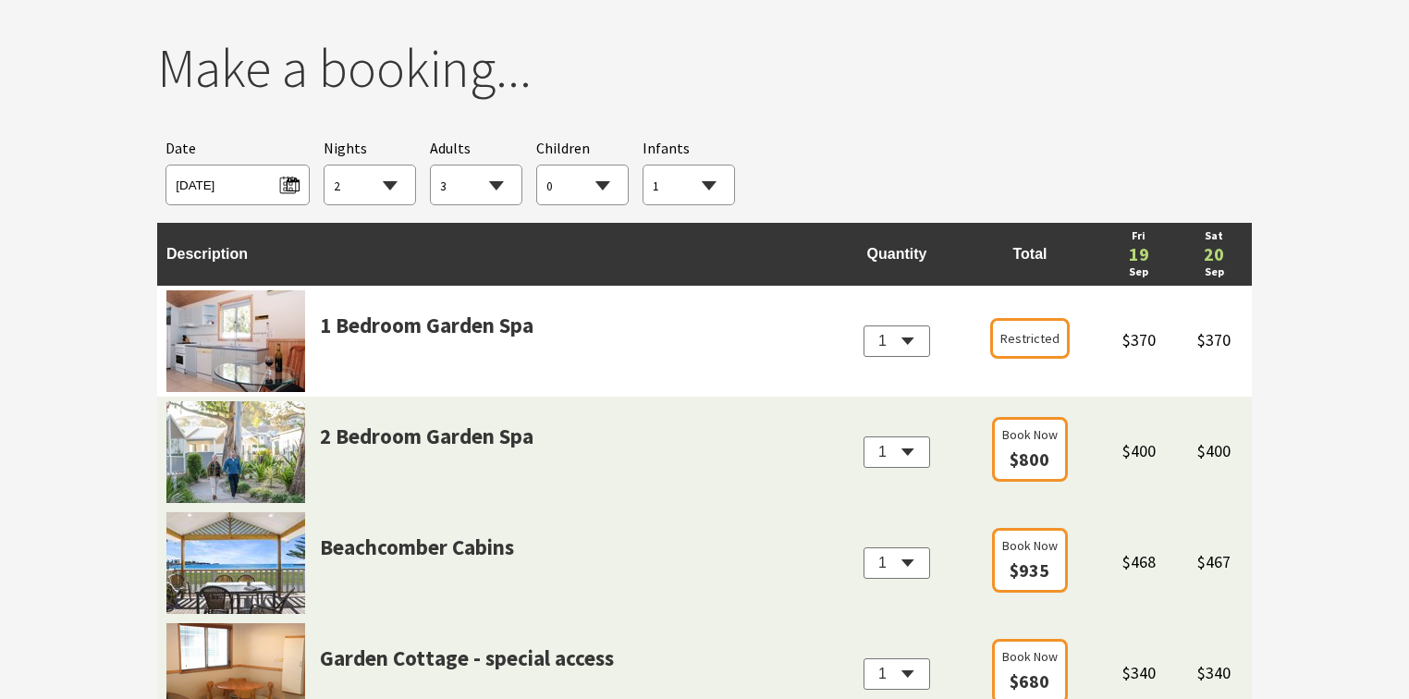
scroll to position [1775, 0]
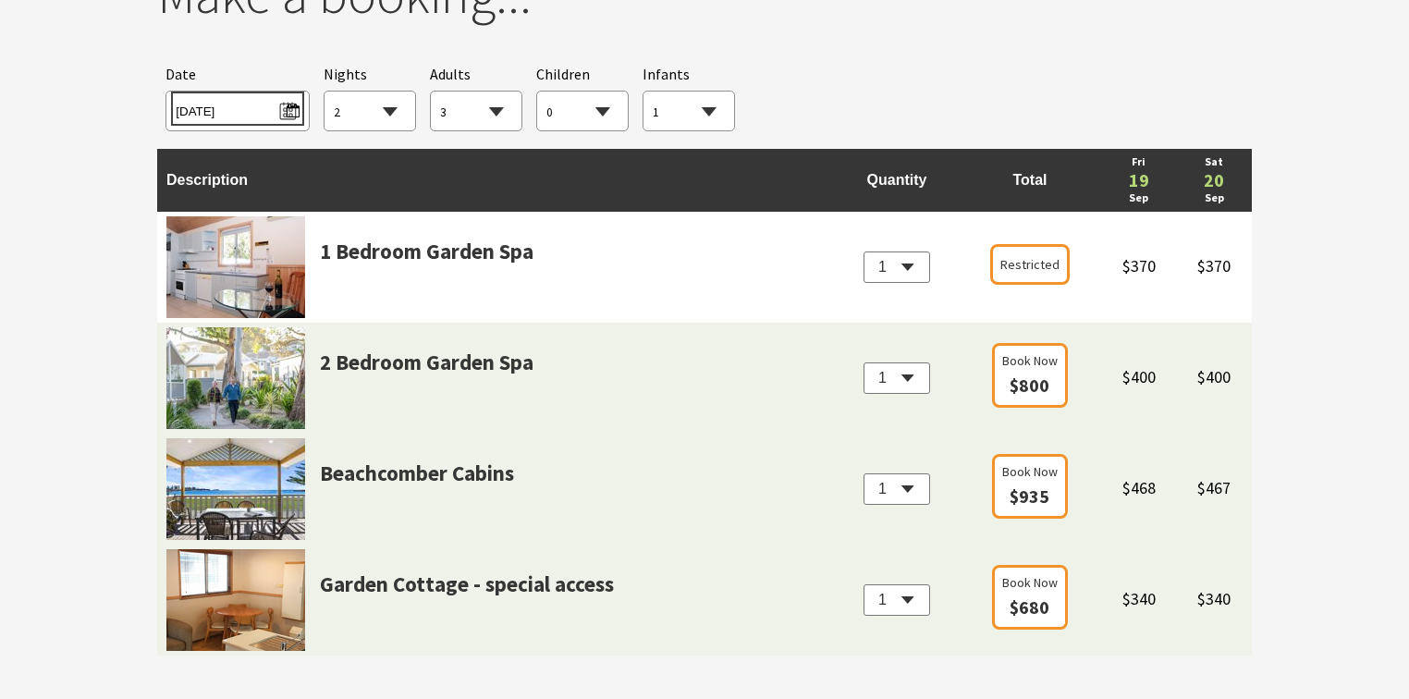
click at [280, 105] on span "[DATE]" at bounding box center [237, 108] width 123 height 25
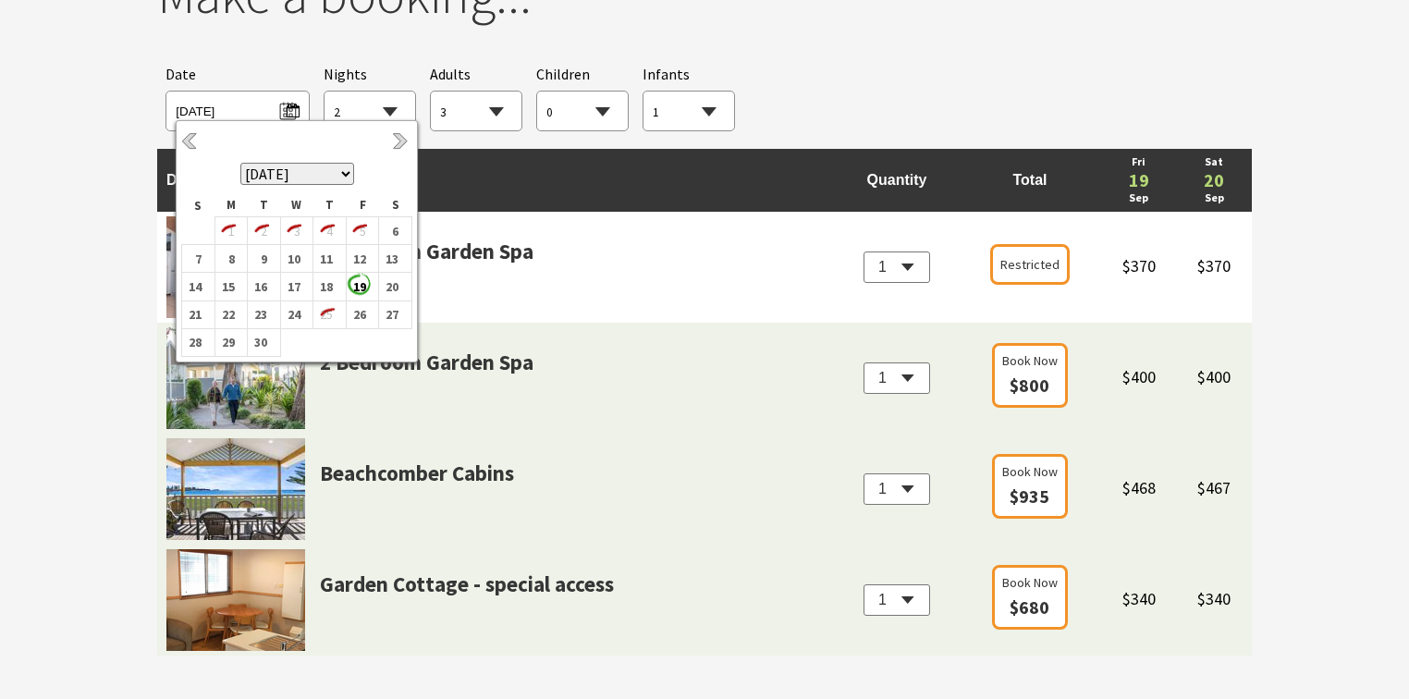
click at [824, 70] on div "Searching for Accommodation Tours Events Car Hire Packages Date [DATE] Nights 1…" at bounding box center [704, 97] width 1095 height 86
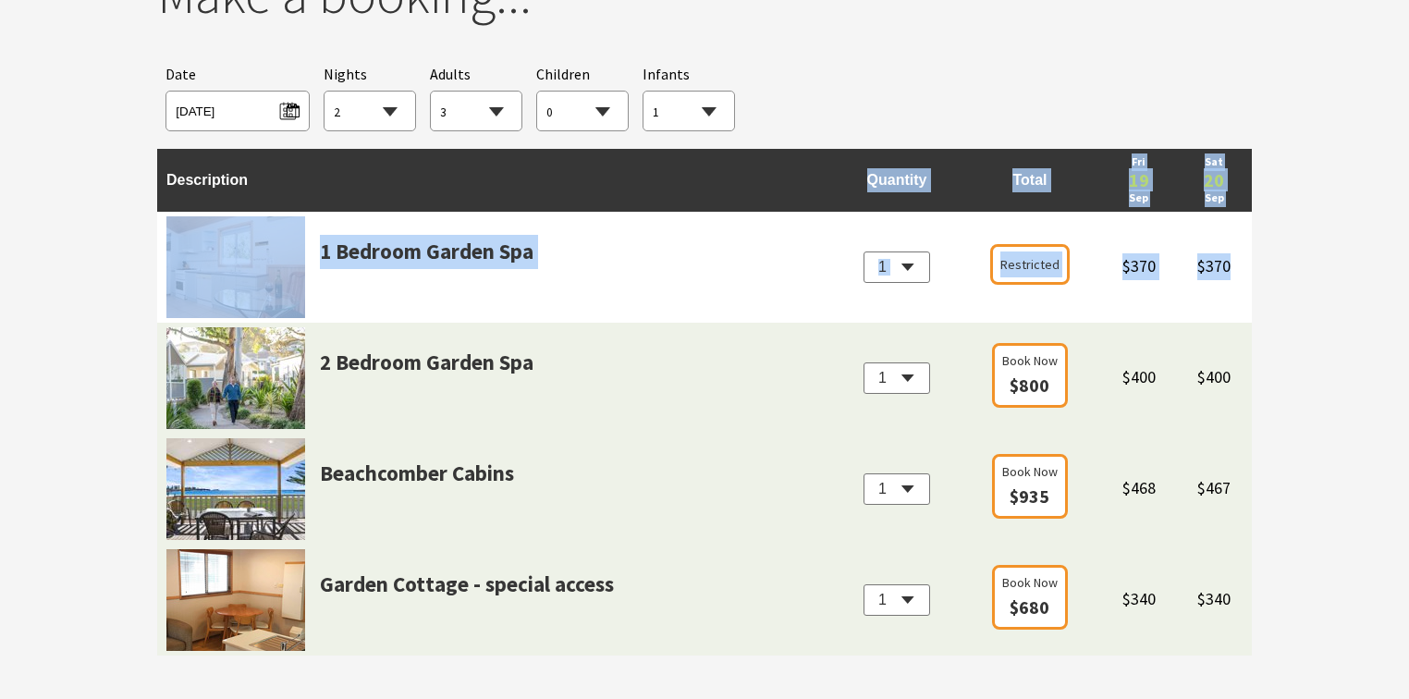
drag, startPoint x: 858, startPoint y: 178, endPoint x: 1250, endPoint y: 224, distance: 394.7
click at [1250, 224] on table "Description Quantity Total [DATE] [DATE] 1 Bedroom Garden Spa 1 2 Restricted $7…" at bounding box center [704, 402] width 1095 height 507
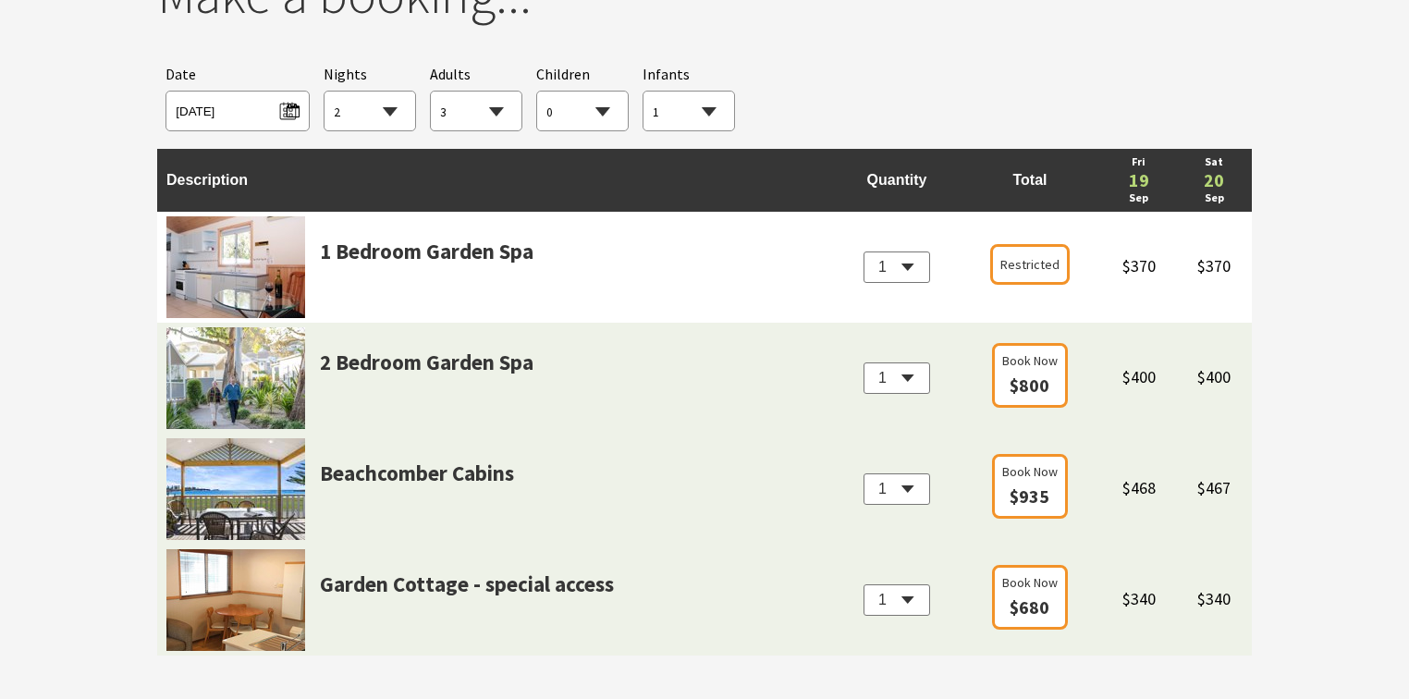
click at [1282, 191] on section "You currently don't have any items in your cart Make a booking... Searching for…" at bounding box center [704, 319] width 1409 height 817
drag, startPoint x: 969, startPoint y: 180, endPoint x: 1284, endPoint y: 197, distance: 315.7
click at [1284, 197] on section "You currently don't have any items in your cart Make a booking... Searching for…" at bounding box center [704, 319] width 1409 height 817
click at [1251, 212] on td "$370" at bounding box center [1214, 267] width 75 height 111
drag, startPoint x: 1245, startPoint y: 194, endPoint x: 855, endPoint y: 157, distance: 391.9
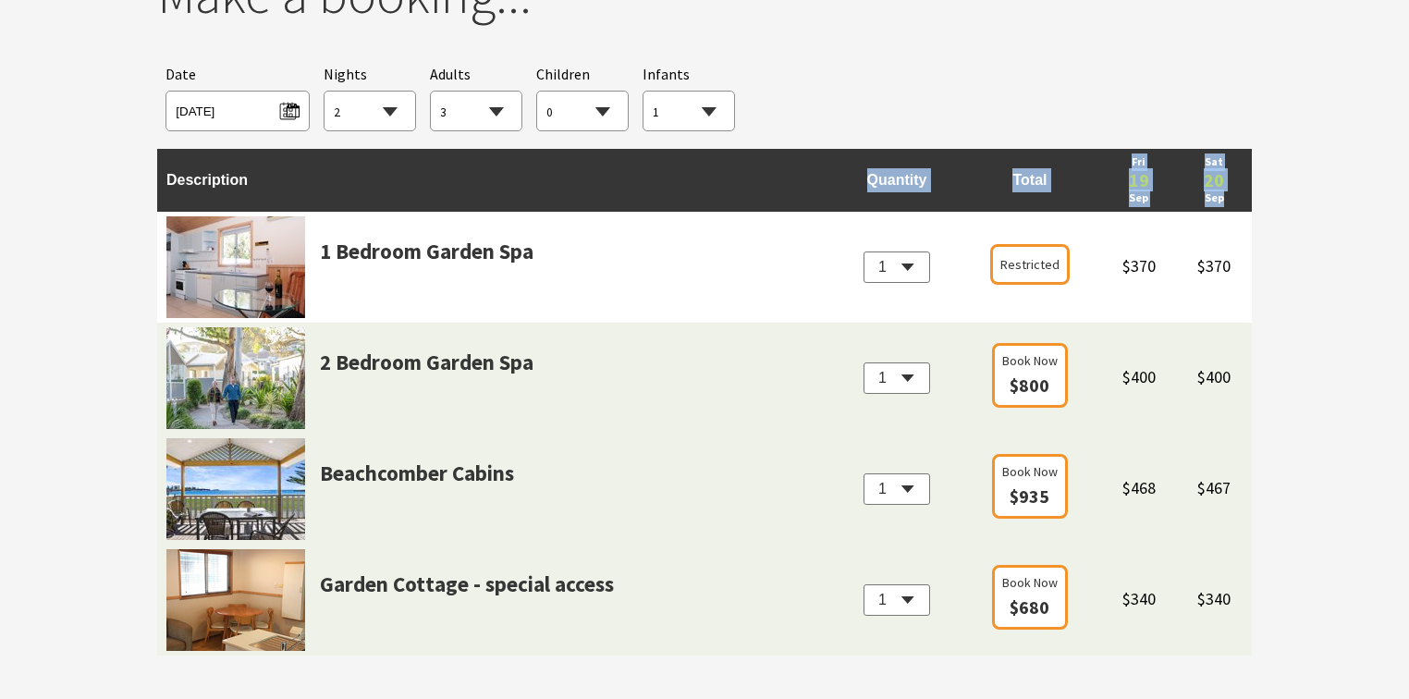
click at [855, 157] on tr "Description Quantity Total [DATE] [DATE]" at bounding box center [704, 180] width 1095 height 63
click at [797, 107] on div "Searching for Accommodation Tours Events Car Hire Packages Date [DATE] Nights 1…" at bounding box center [704, 97] width 1095 height 86
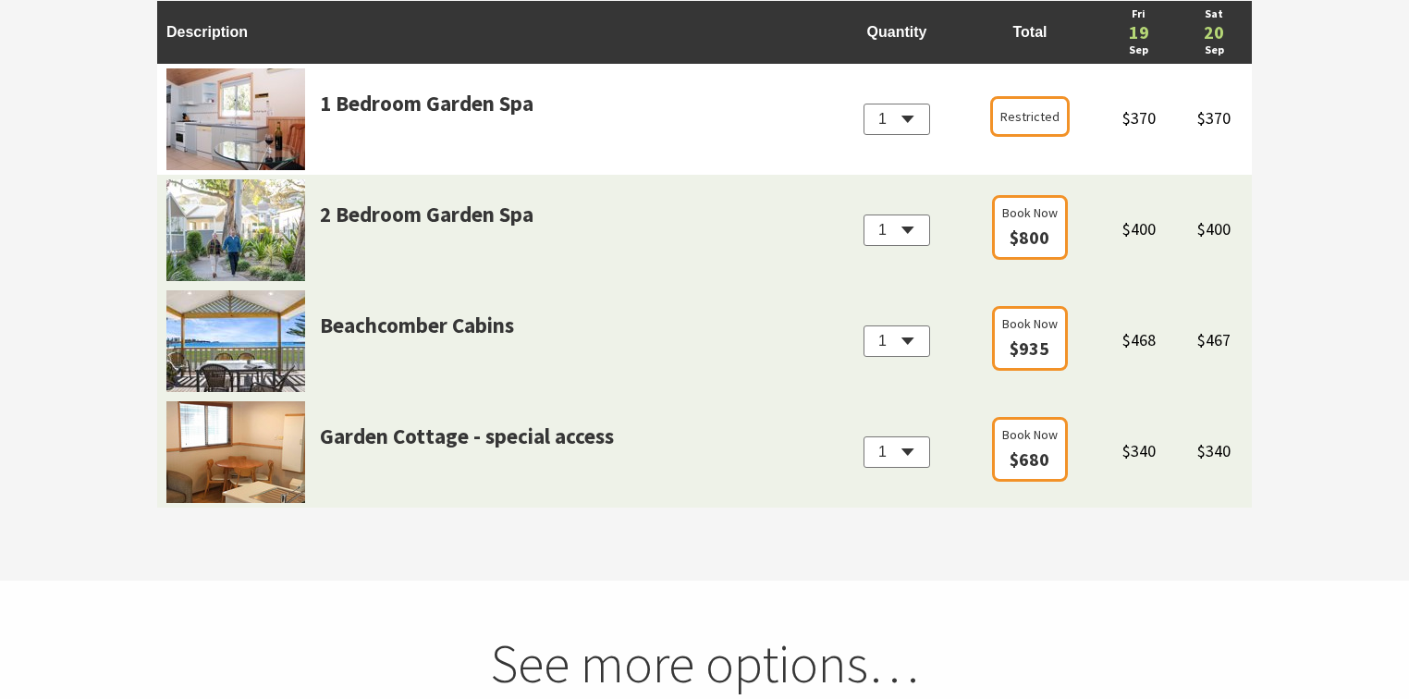
scroll to position [1849, 0]
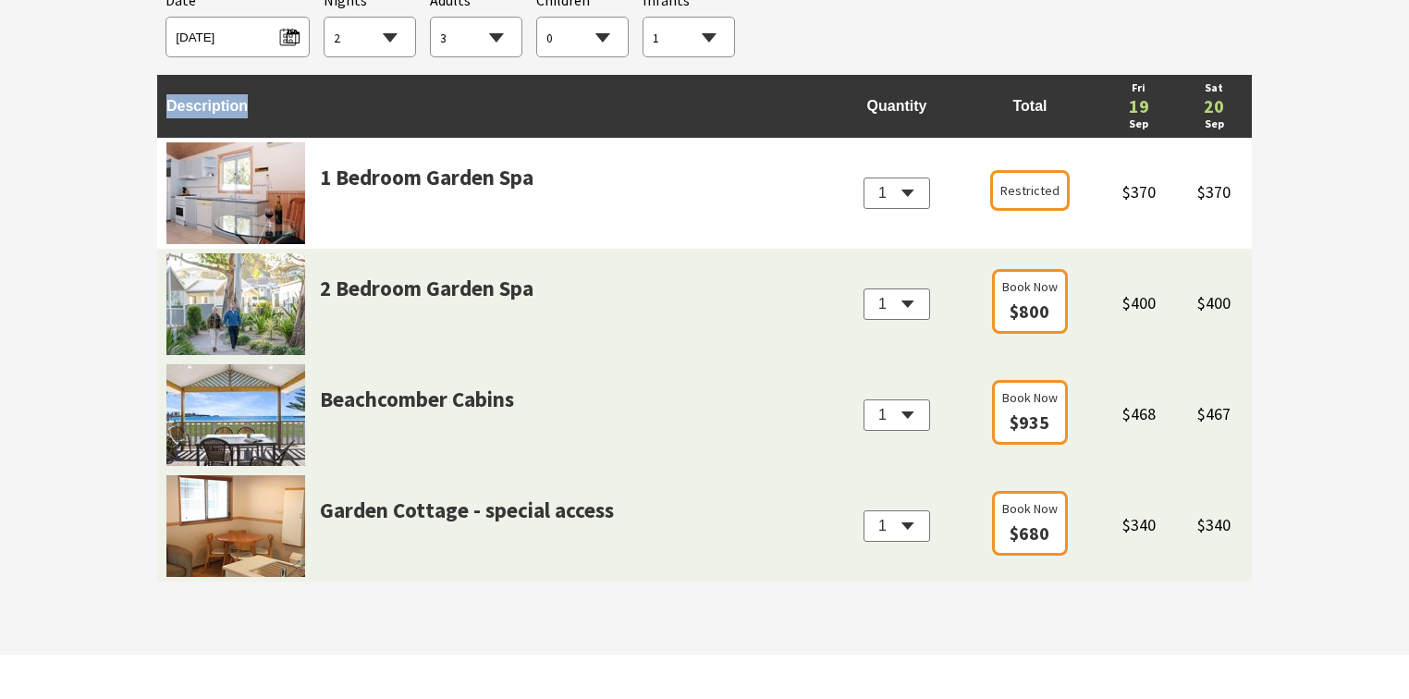
drag, startPoint x: 797, startPoint y: 107, endPoint x: 1302, endPoint y: 111, distance: 504.8
click at [1302, 111] on section "You currently don't have any items in your cart Make a booking... Searching for…" at bounding box center [704, 245] width 1409 height 817
click at [843, 54] on div "Searching for Accommodation Tours Events Car Hire Packages Date [DATE] Nights 1…" at bounding box center [704, 23] width 1095 height 86
drag, startPoint x: 843, startPoint y: 54, endPoint x: 1231, endPoint y: 81, distance: 389.3
click at [1284, 107] on section "You currently don't have any items in your cart Make a booking... Searching for…" at bounding box center [704, 245] width 1409 height 817
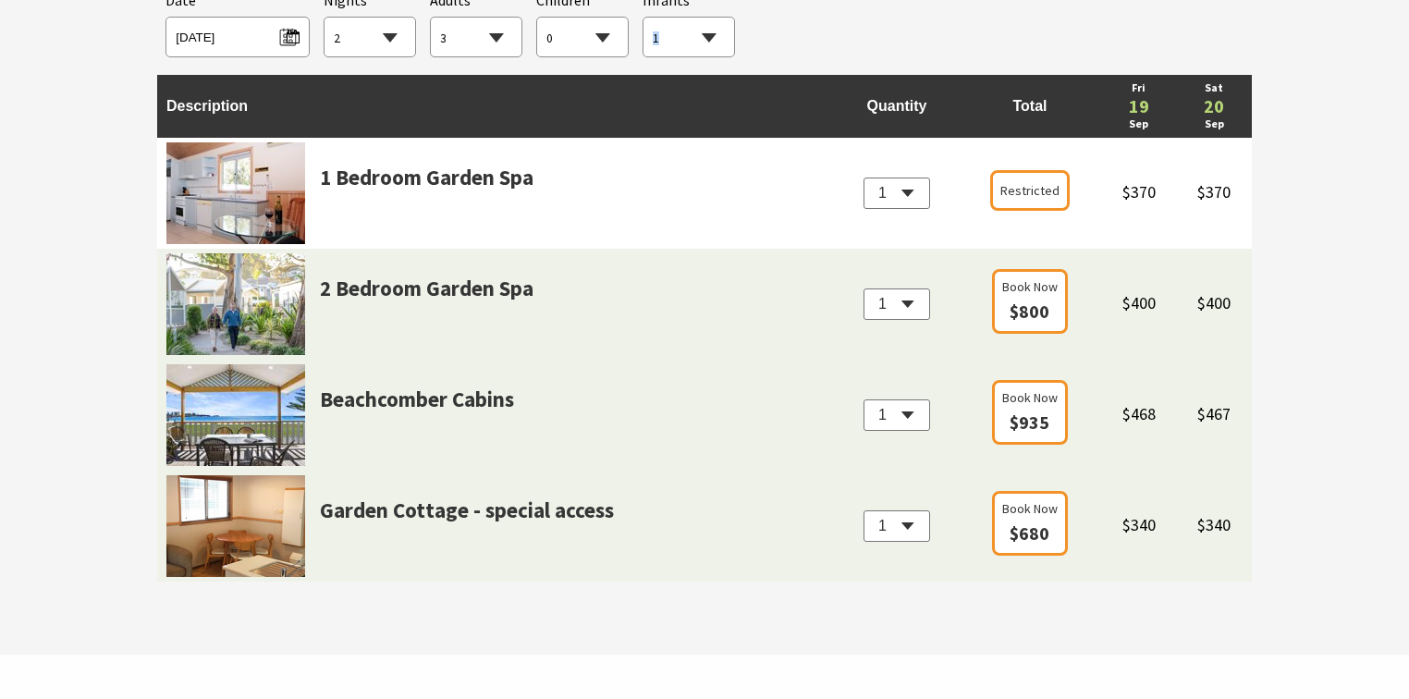
click at [751, 54] on div "Searching for Accommodation Tours Events Car Hire Packages Date [DATE] Nights 1…" at bounding box center [704, 23] width 1095 height 86
drag, startPoint x: 880, startPoint y: 39, endPoint x: 1299, endPoint y: 543, distance: 655.2
click at [1299, 543] on section "You currently don't have any items in your cart Make a booking... Searching for…" at bounding box center [704, 245] width 1409 height 817
click at [832, 75] on td "Description" at bounding box center [496, 106] width 678 height 63
drag, startPoint x: 866, startPoint y: 45, endPoint x: 1289, endPoint y: 569, distance: 673.3
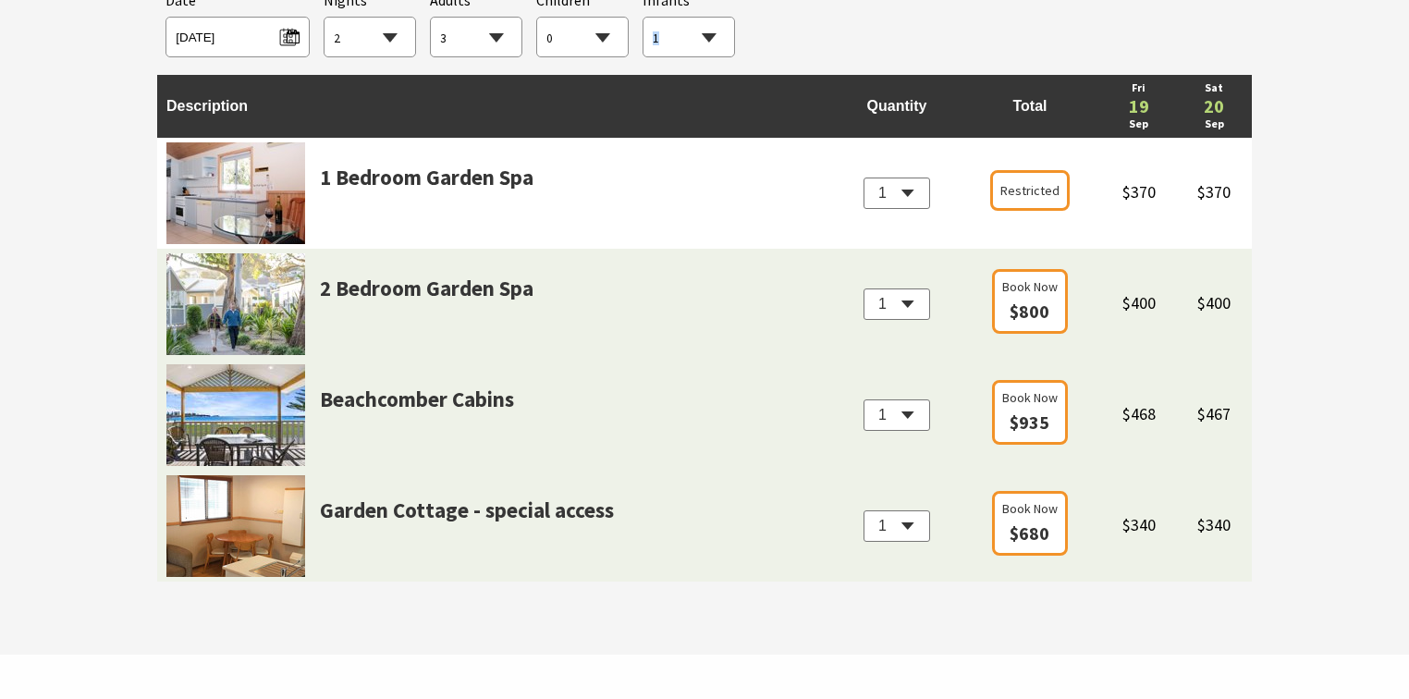
click at [1289, 569] on section "You currently don't have any items in your cart Make a booking... Searching for…" at bounding box center [704, 245] width 1409 height 817
click at [917, 45] on div "Searching for Accommodation Tours Events Car Hire Packages Date [DATE] Nights 1…" at bounding box center [704, 23] width 1095 height 86
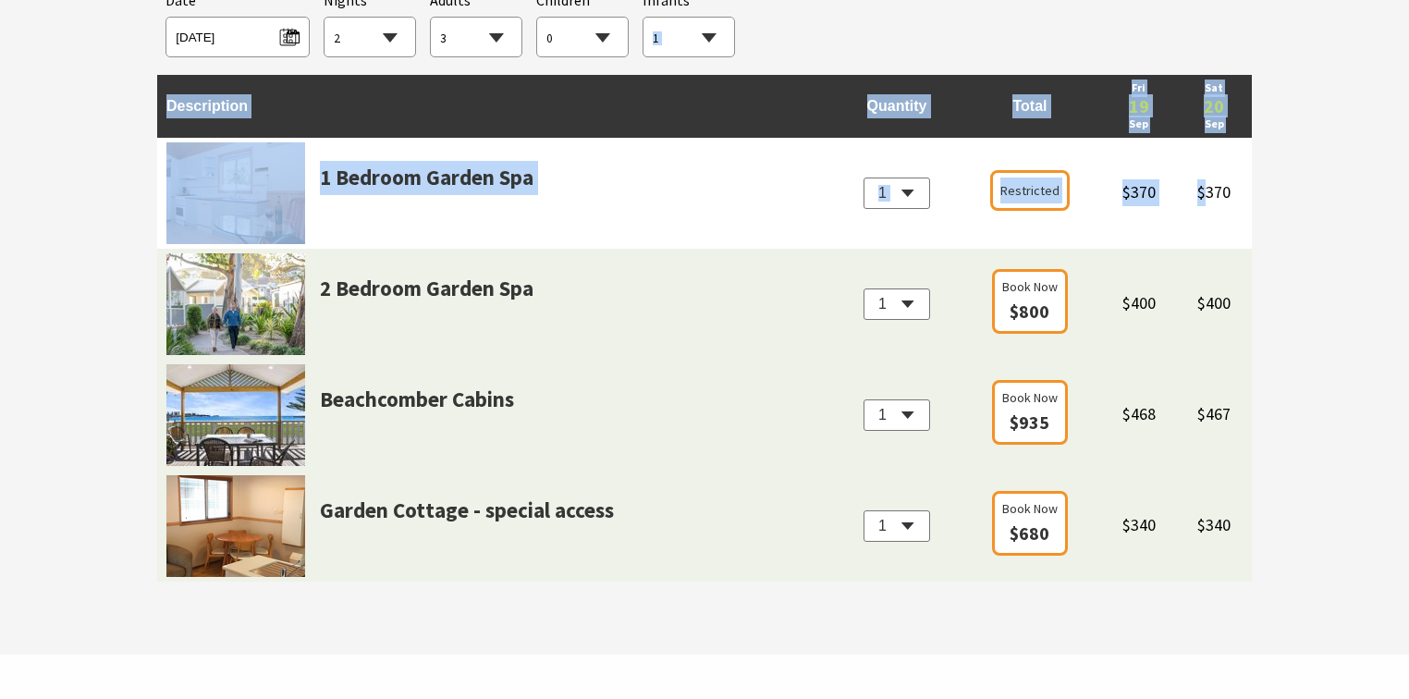
drag, startPoint x: 917, startPoint y: 45, endPoint x: 1205, endPoint y: 156, distance: 308.2
click at [1205, 156] on div "Searching for Accommodation Tours Events Car Hire Packages Date [DATE] Nights 1…" at bounding box center [704, 280] width 1095 height 601
click at [914, 45] on div "Searching for Accommodation Tours Events Car Hire Packages Date [DATE] Nights 1…" at bounding box center [704, 23] width 1095 height 86
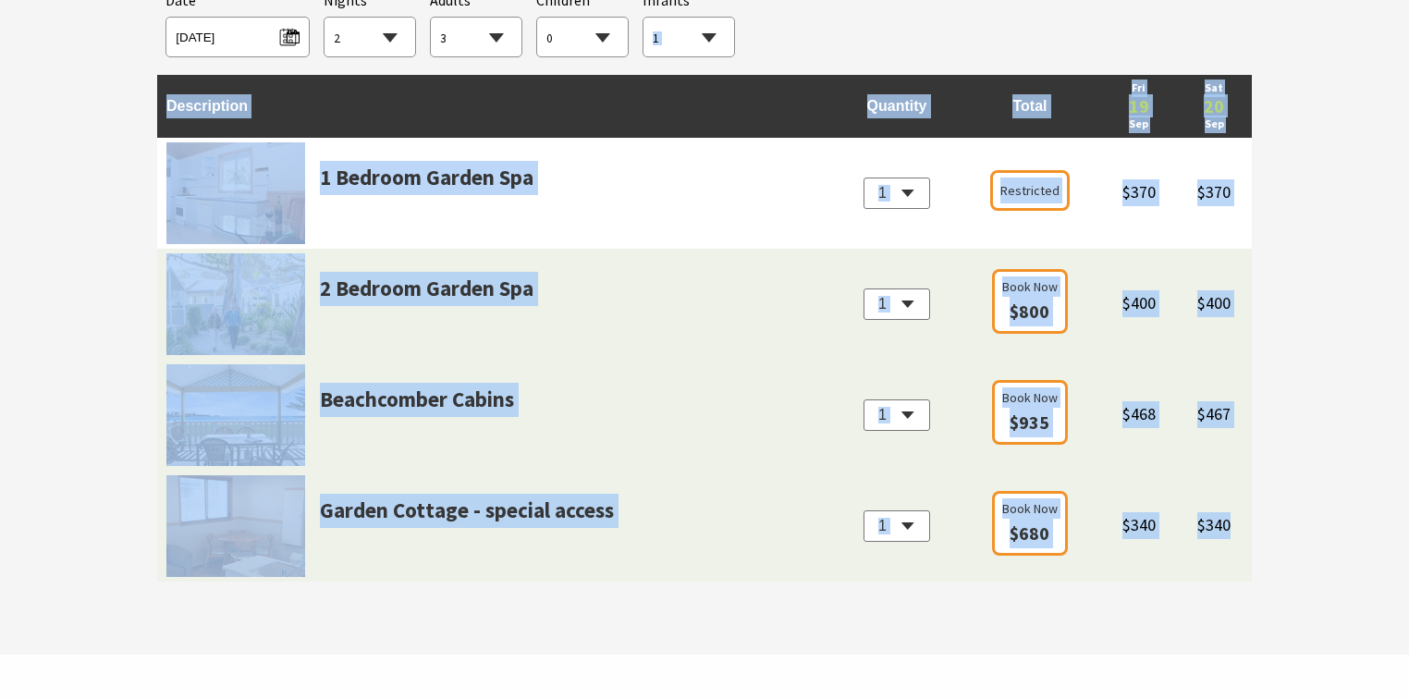
drag, startPoint x: 900, startPoint y: 45, endPoint x: 1228, endPoint y: 537, distance: 591.3
click at [1228, 537] on div "Searching for Accommodation Tours Events Car Hire Packages Date [DATE] Nights 1…" at bounding box center [704, 280] width 1095 height 601
click at [1207, 383] on td "$467" at bounding box center [1214, 415] width 75 height 111
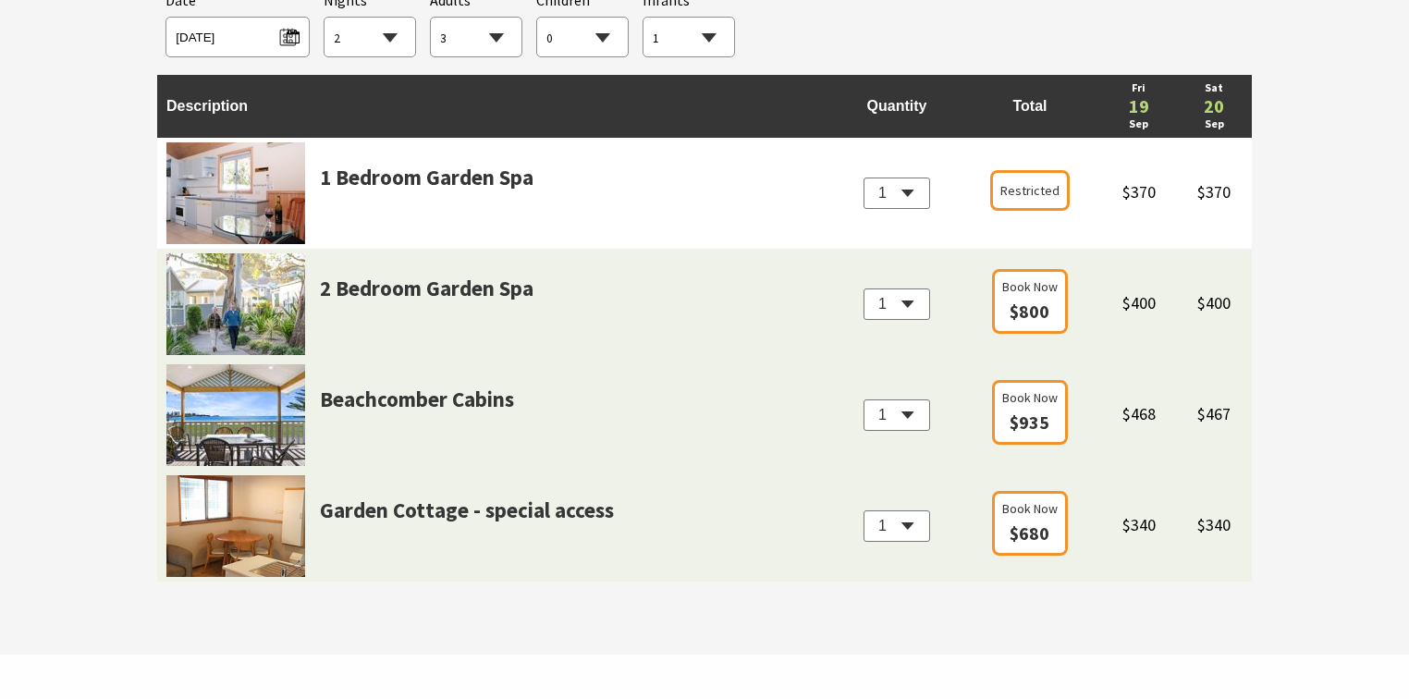
select select "2"
